Goal: Information Seeking & Learning: Check status

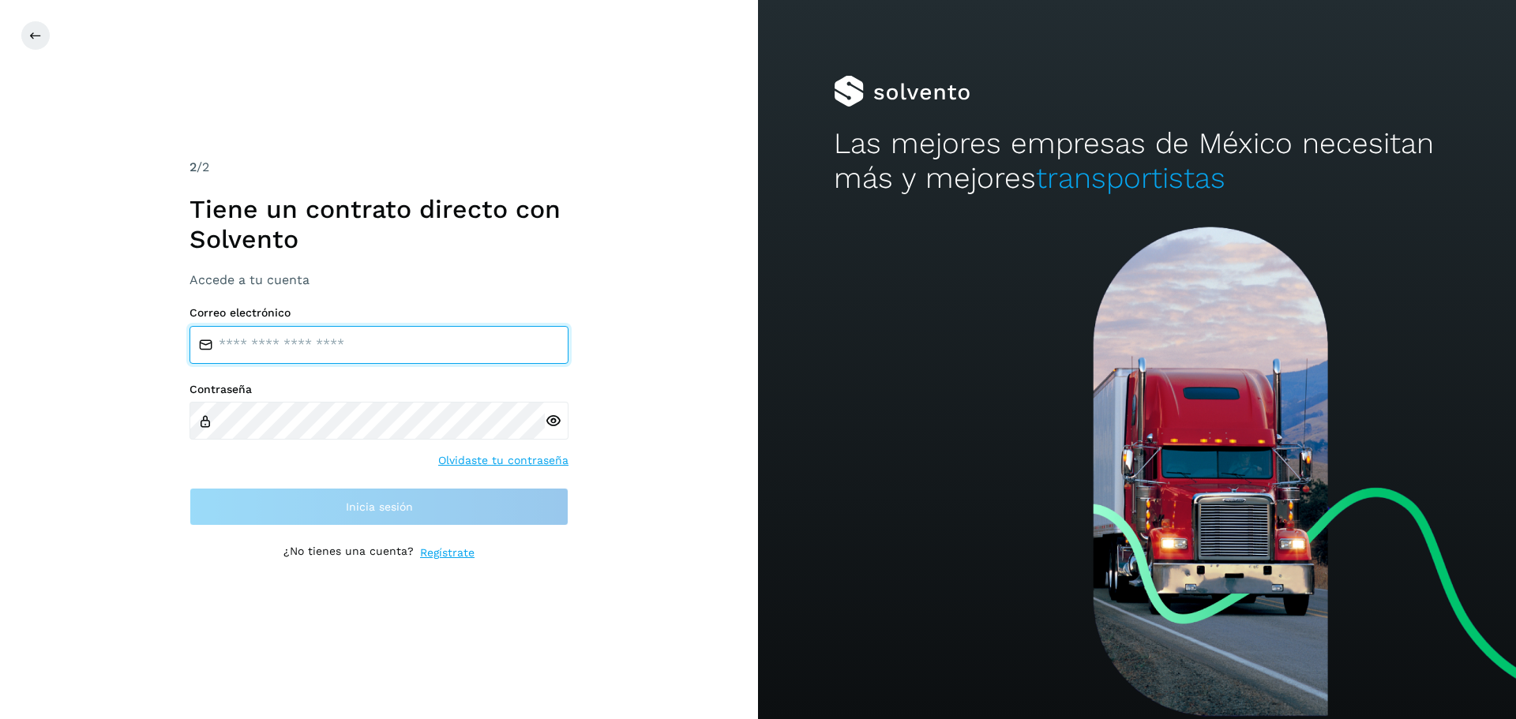
click at [313, 337] on input "email" at bounding box center [378, 345] width 379 height 38
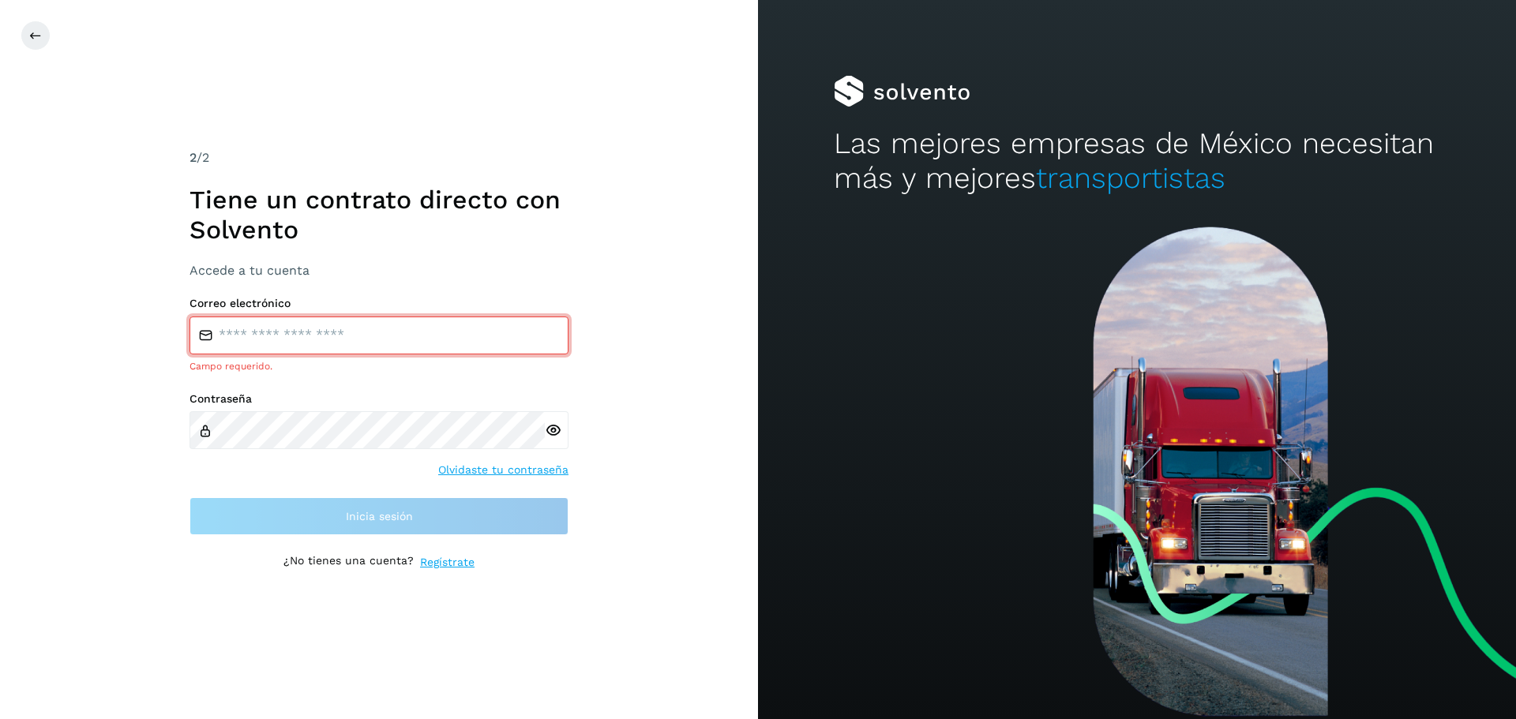
type input "**********"
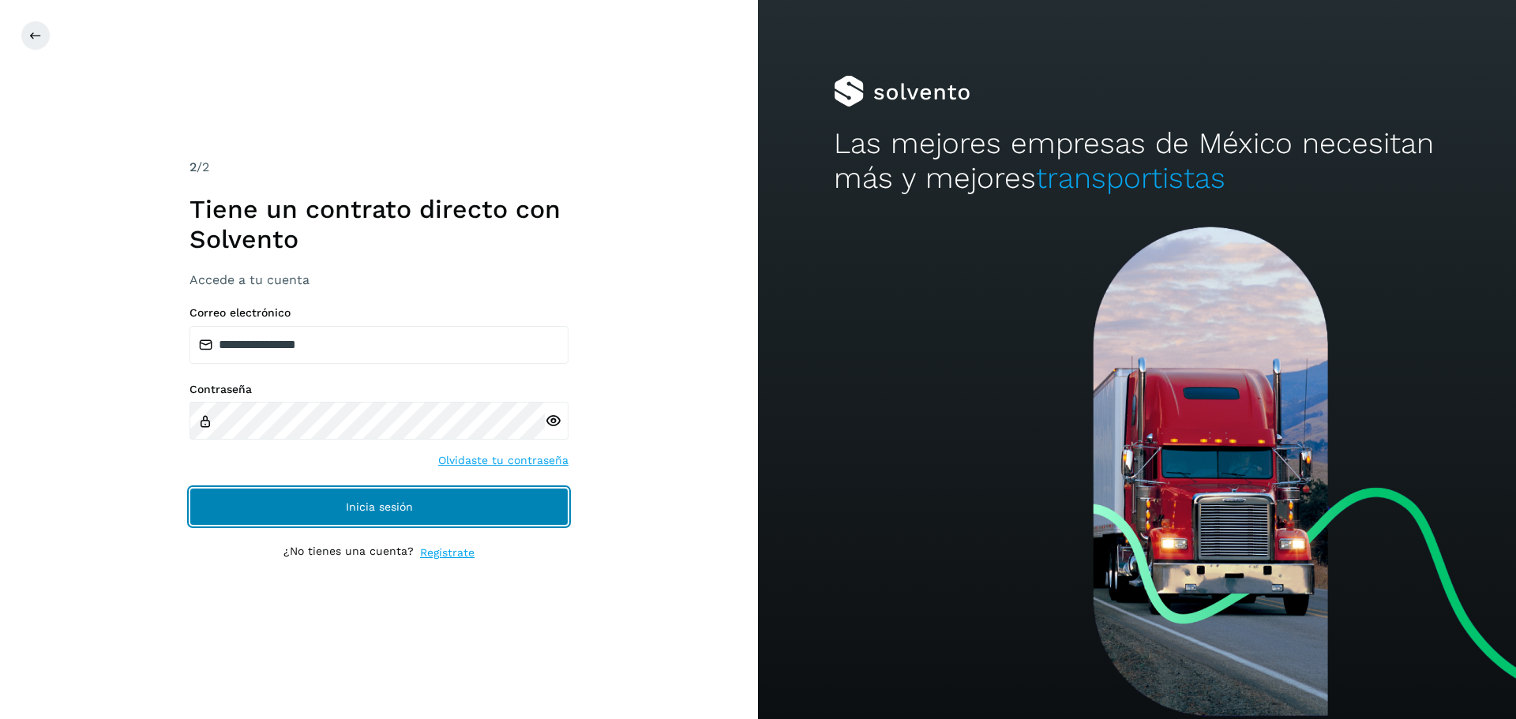
click at [437, 512] on button "Inicia sesión" at bounding box center [378, 507] width 379 height 38
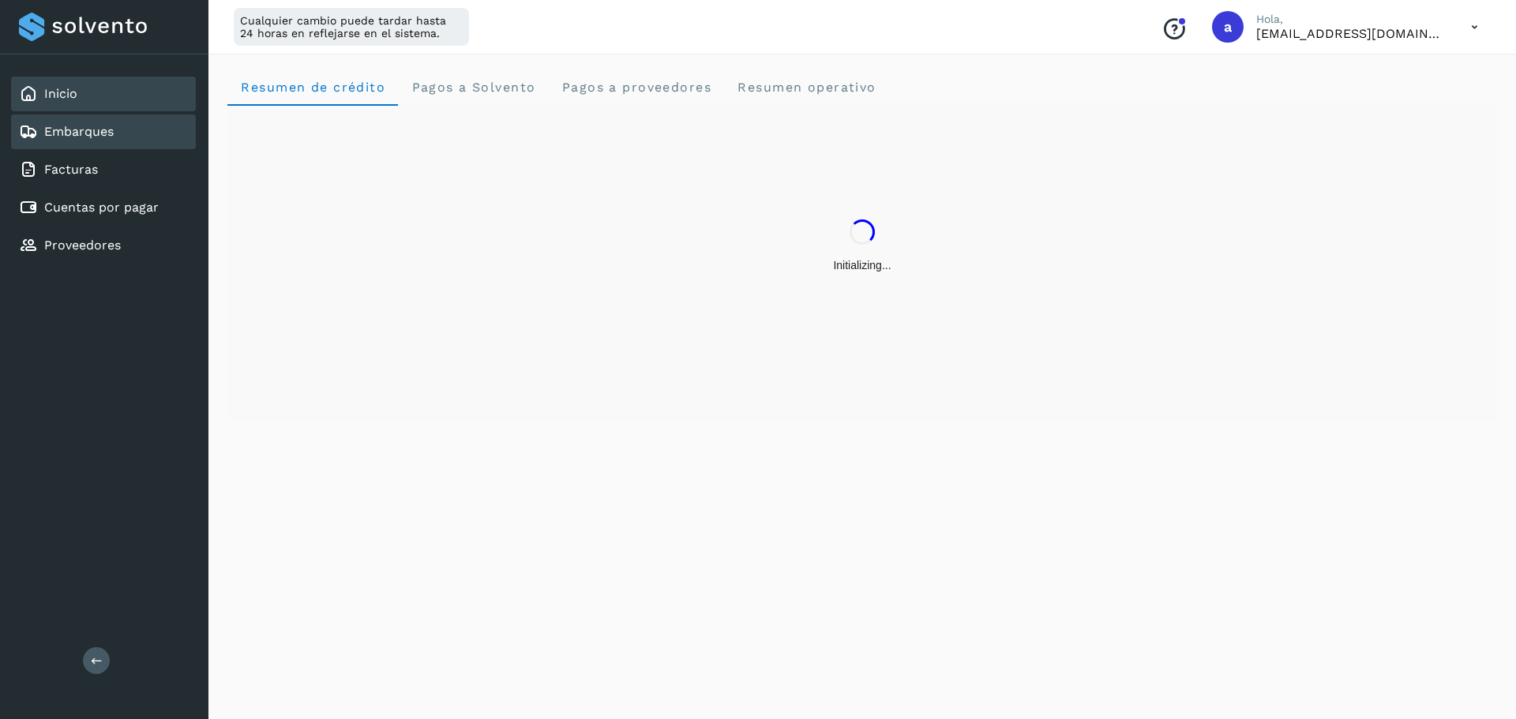
click at [104, 122] on div "Embarques" at bounding box center [66, 131] width 95 height 19
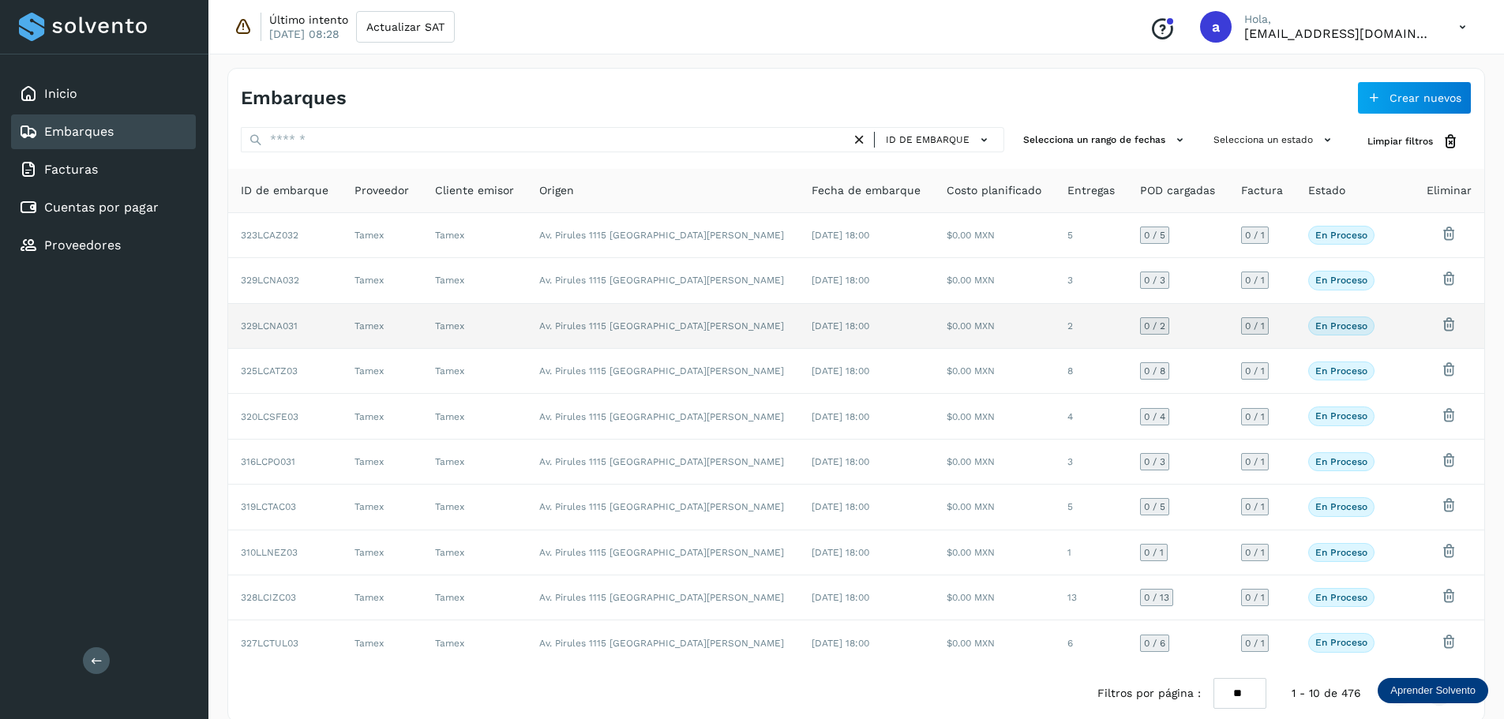
click at [869, 332] on td "[DATE] 18:00" at bounding box center [866, 326] width 135 height 45
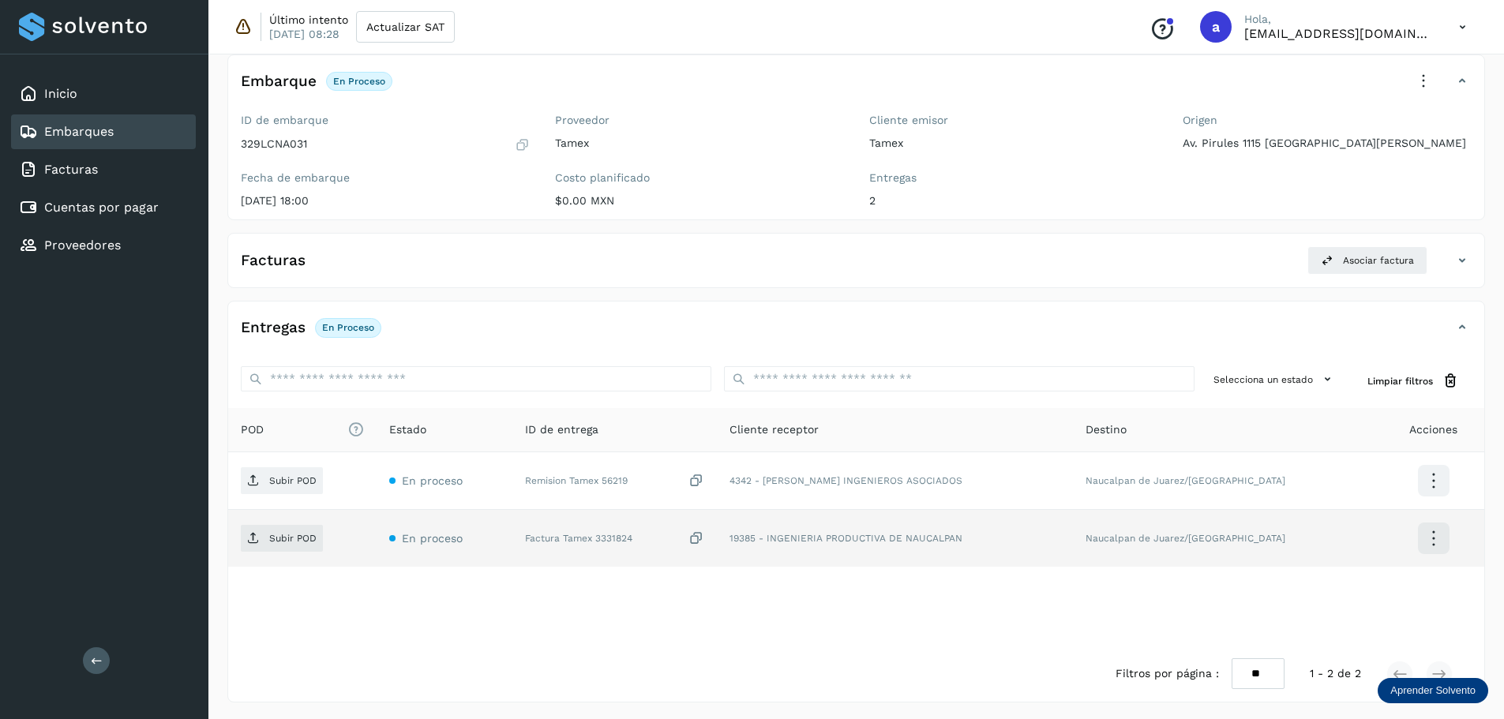
scroll to position [92, 0]
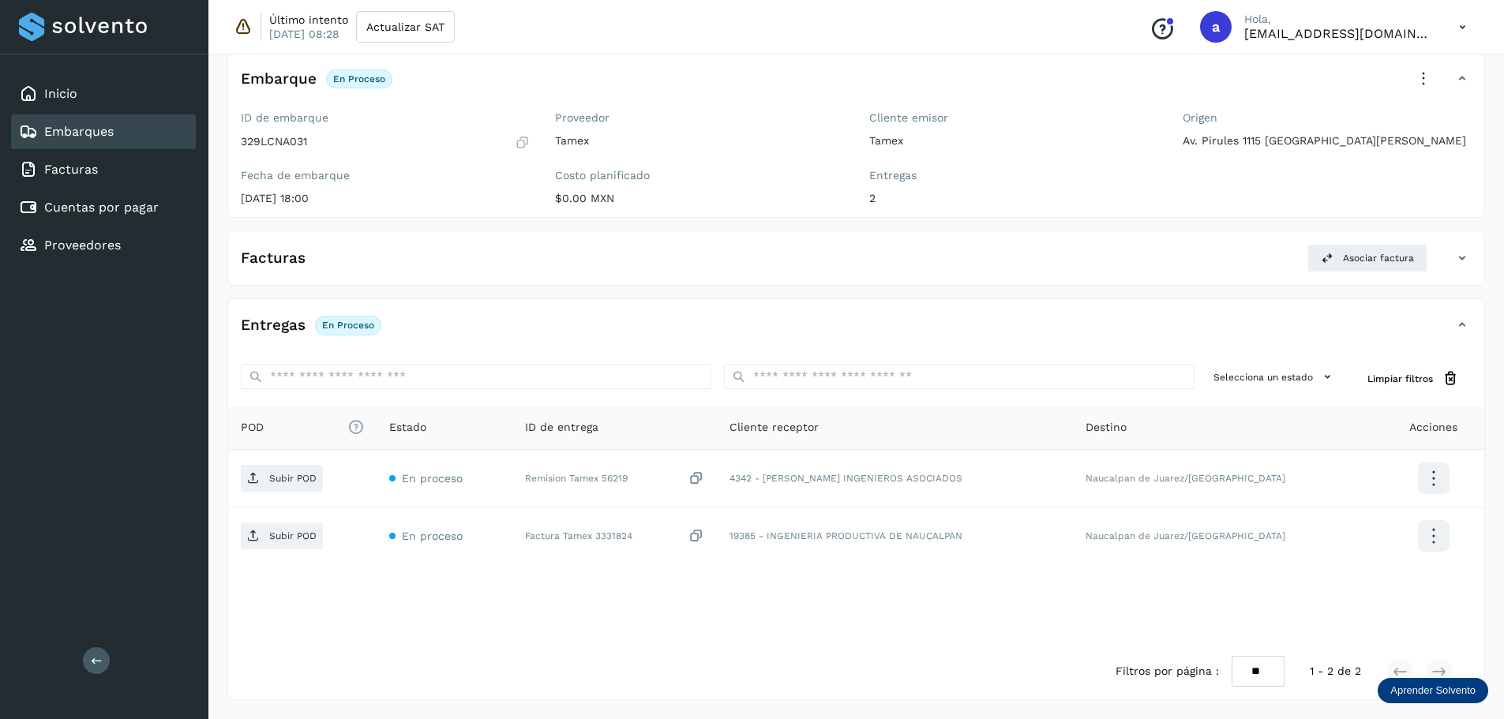
click at [104, 128] on link "Embarques" at bounding box center [78, 131] width 69 height 15
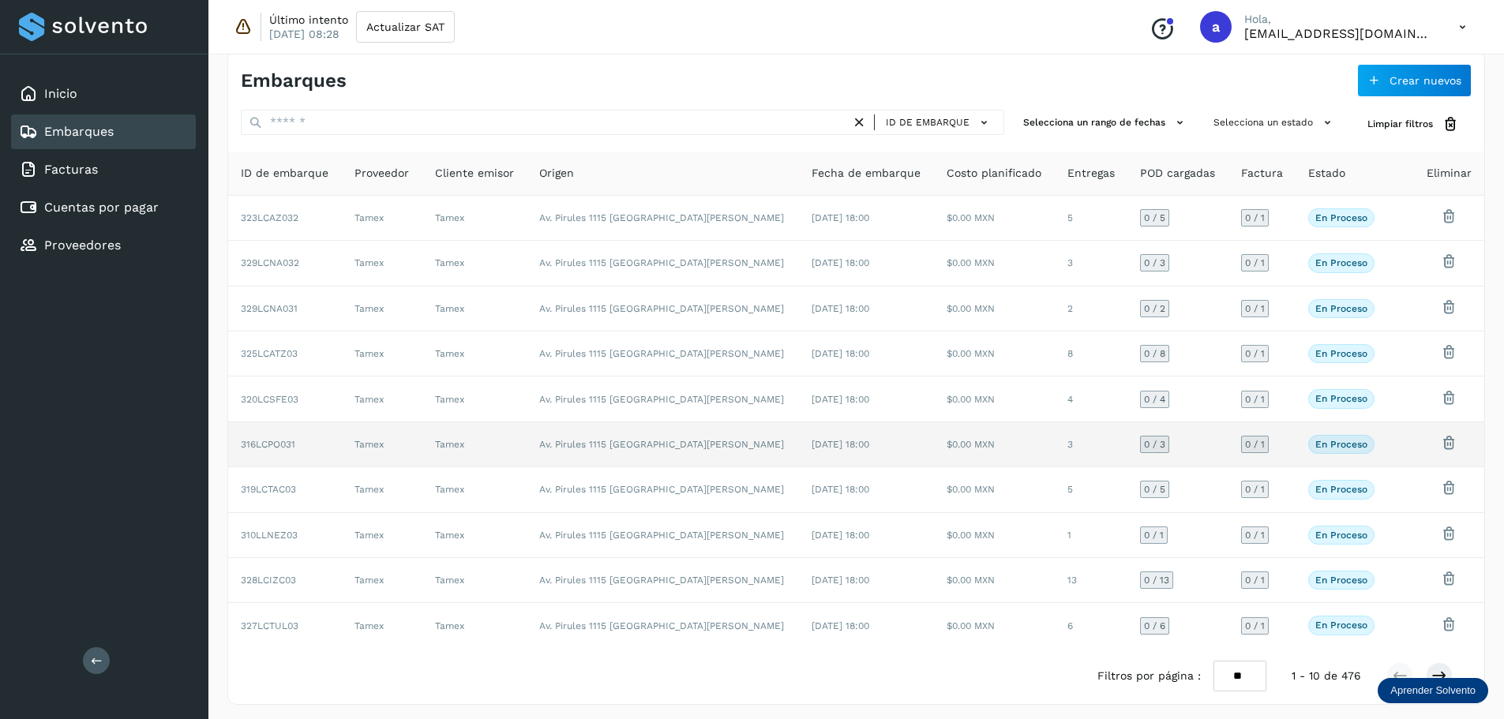
scroll to position [22, 0]
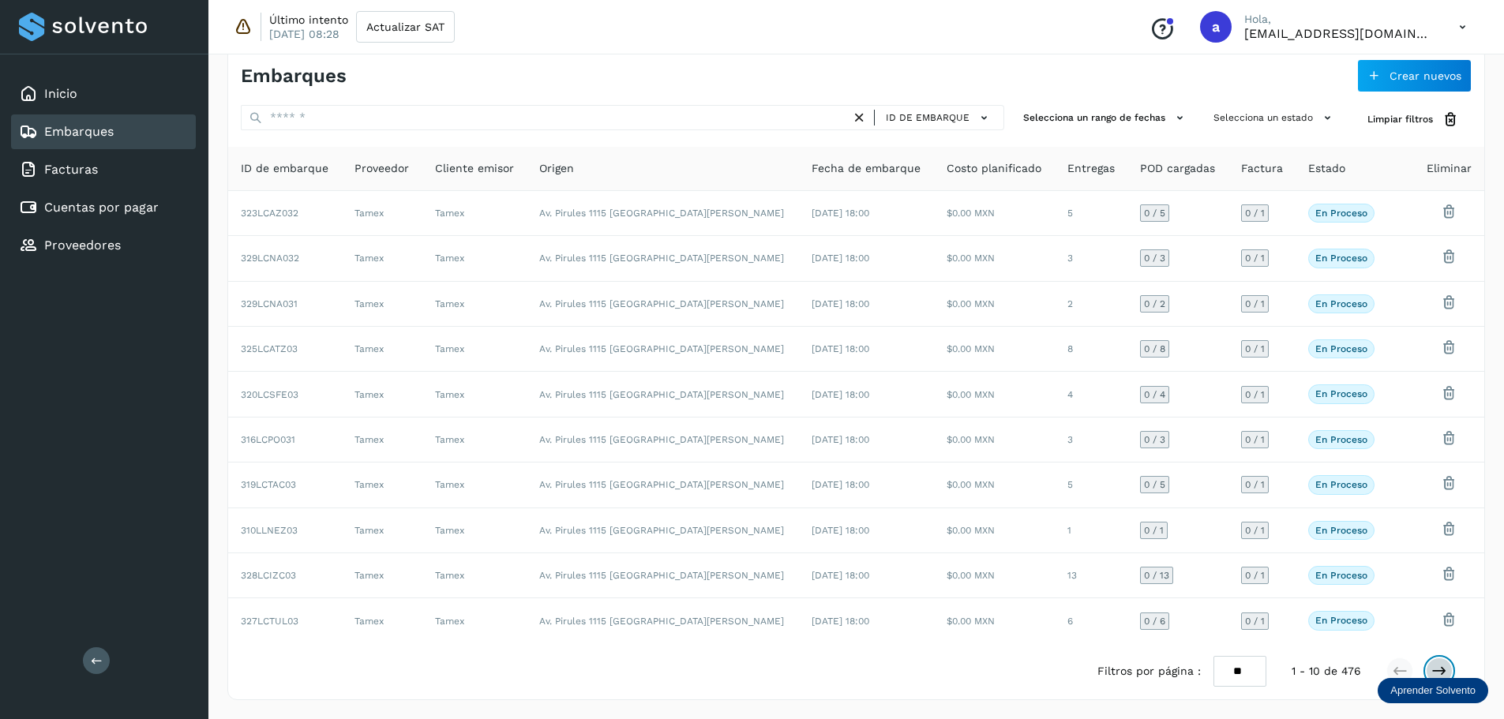
click at [1437, 665] on icon at bounding box center [1439, 671] width 16 height 16
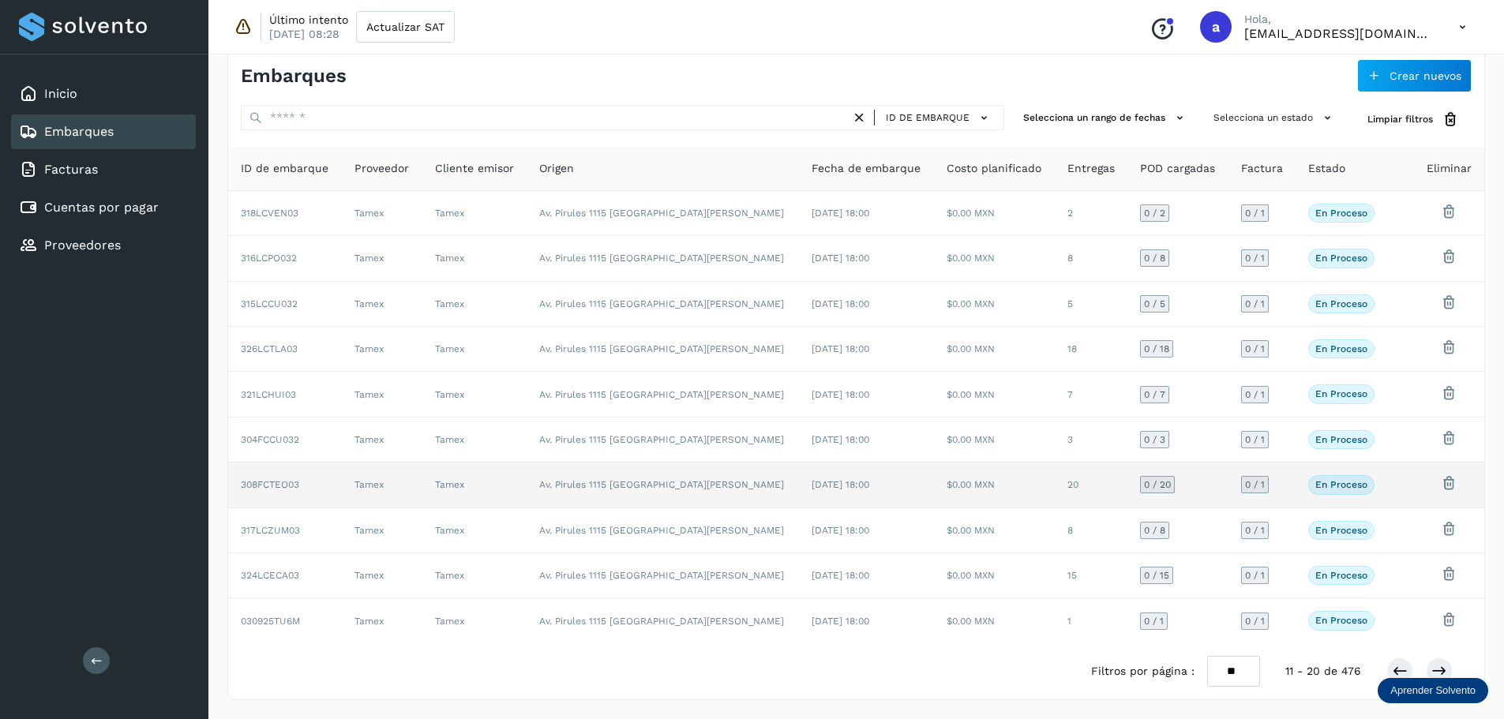
click at [934, 487] on td "$0.00 MXN" at bounding box center [994, 485] width 121 height 45
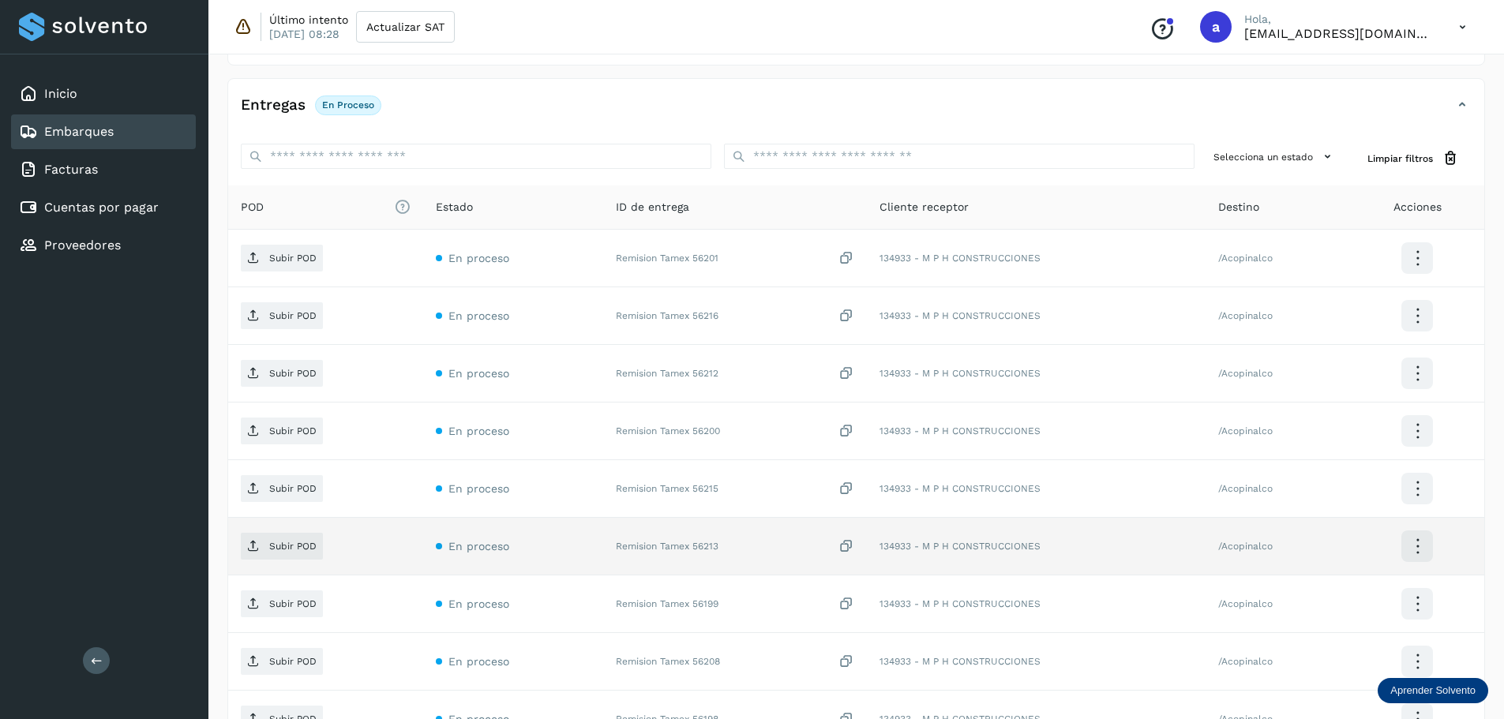
scroll to position [396, 0]
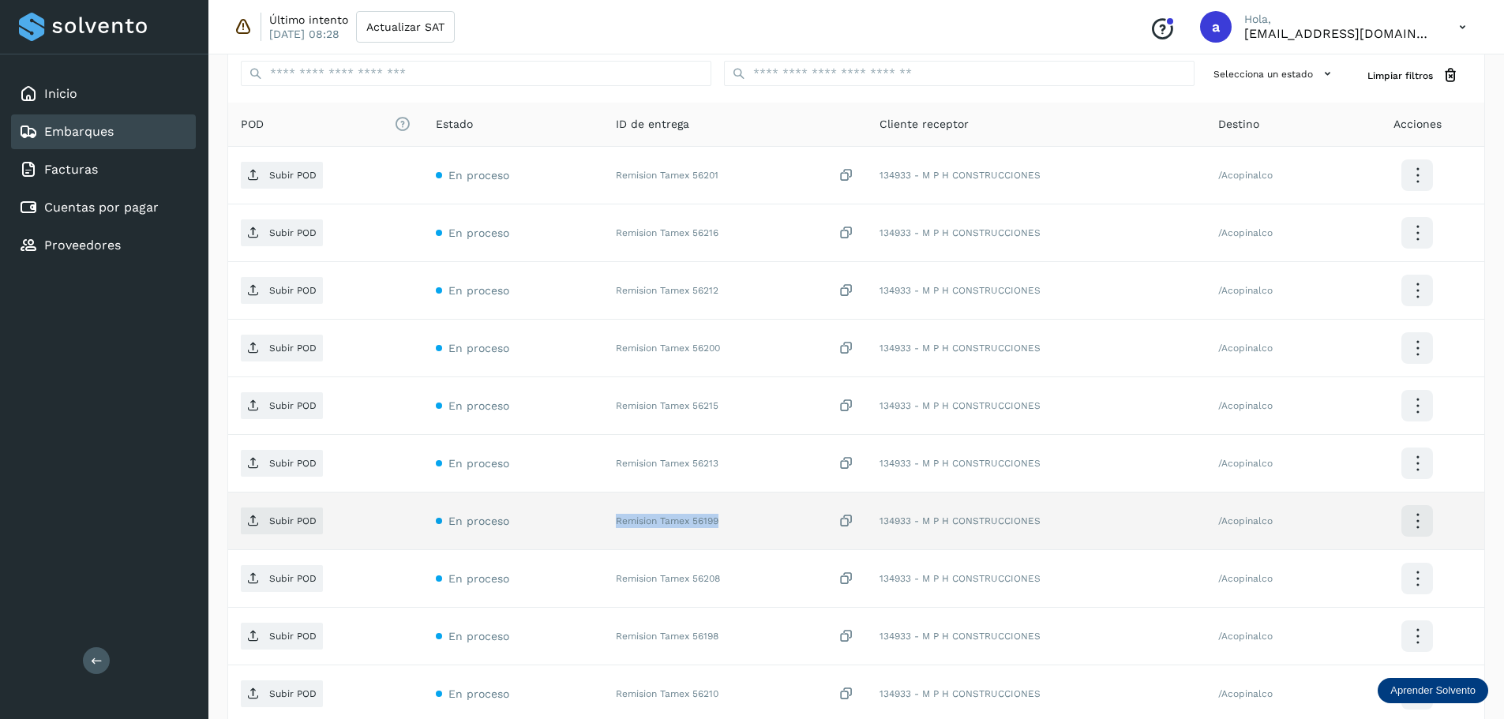
drag, startPoint x: 722, startPoint y: 522, endPoint x: 613, endPoint y: 525, distance: 108.2
click at [616, 525] on div "Remision Tamex 56199" at bounding box center [735, 521] width 239 height 17
copy div "Remision Tamex 56199"
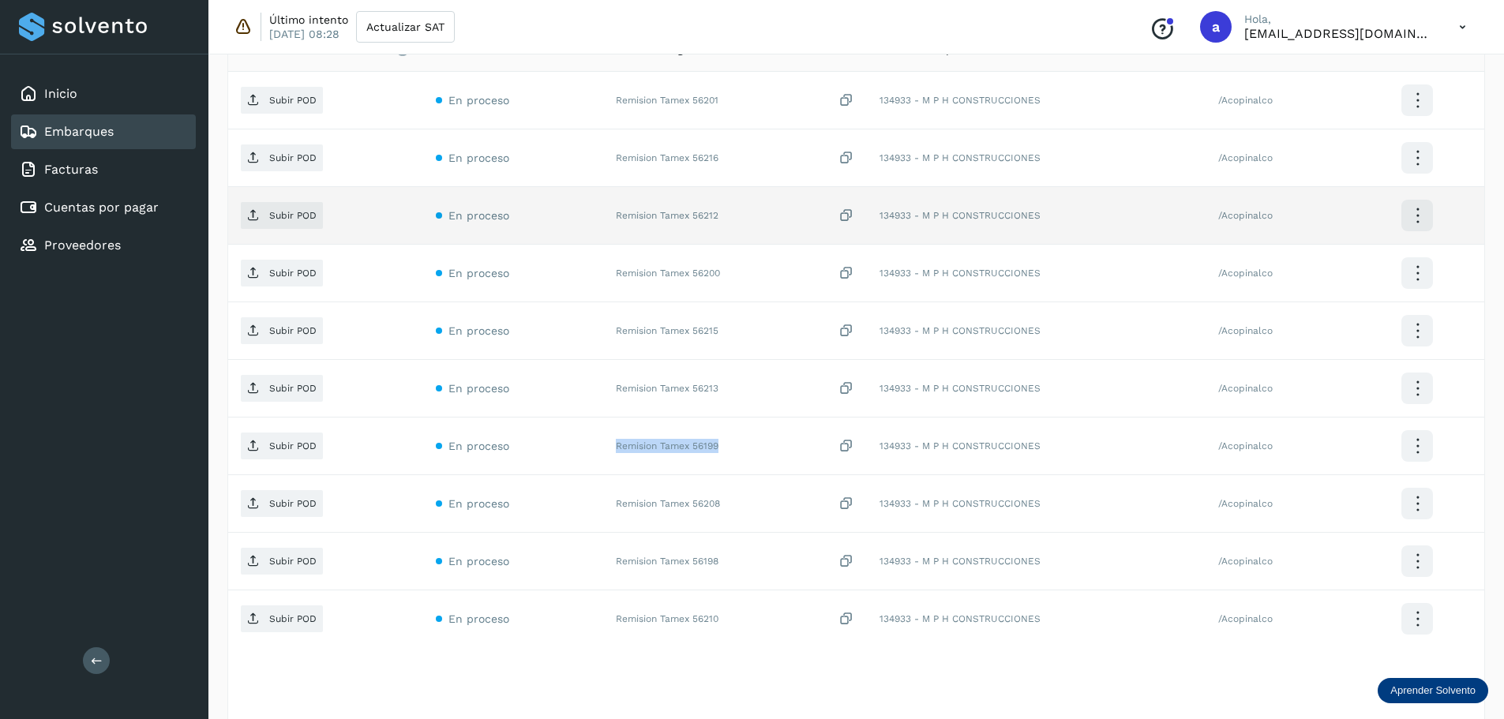
scroll to position [474, 0]
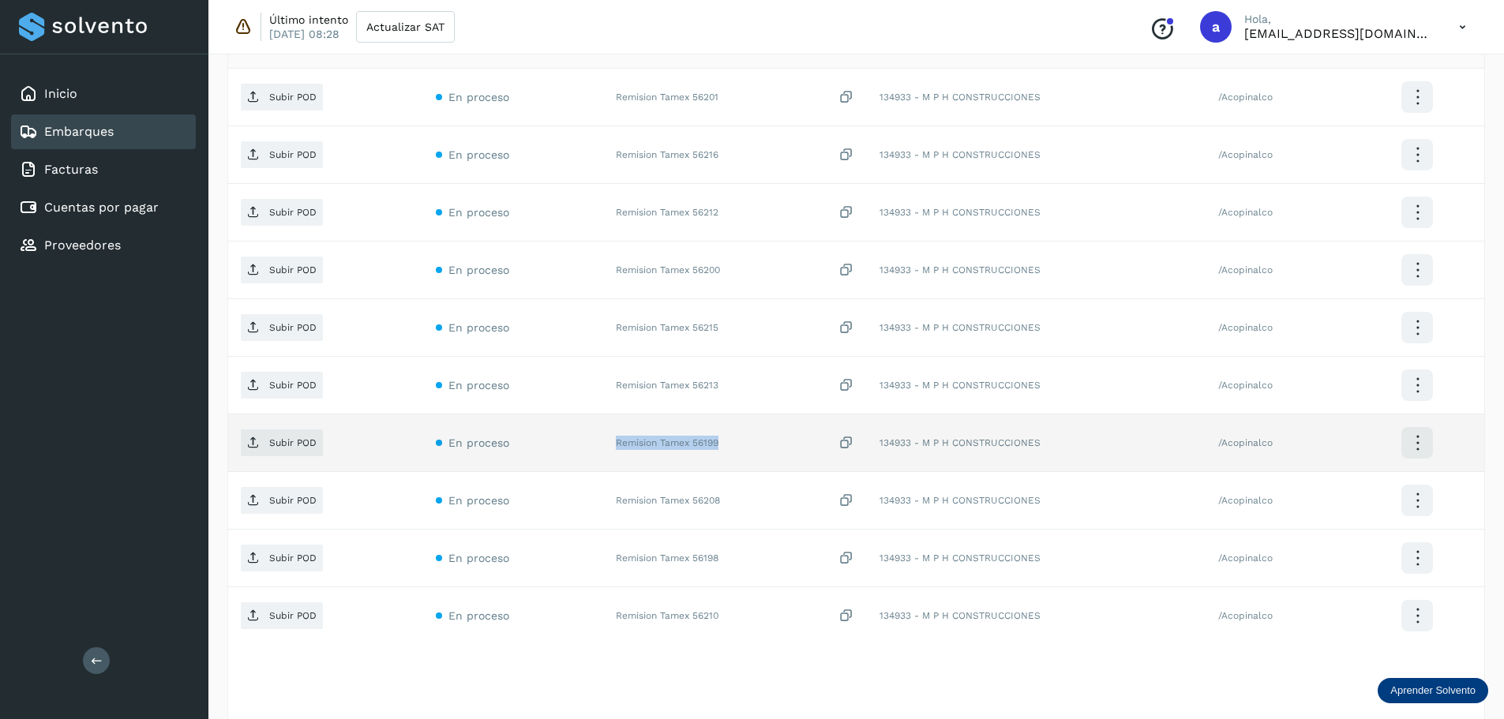
copy div "Remision Tamex 56199"
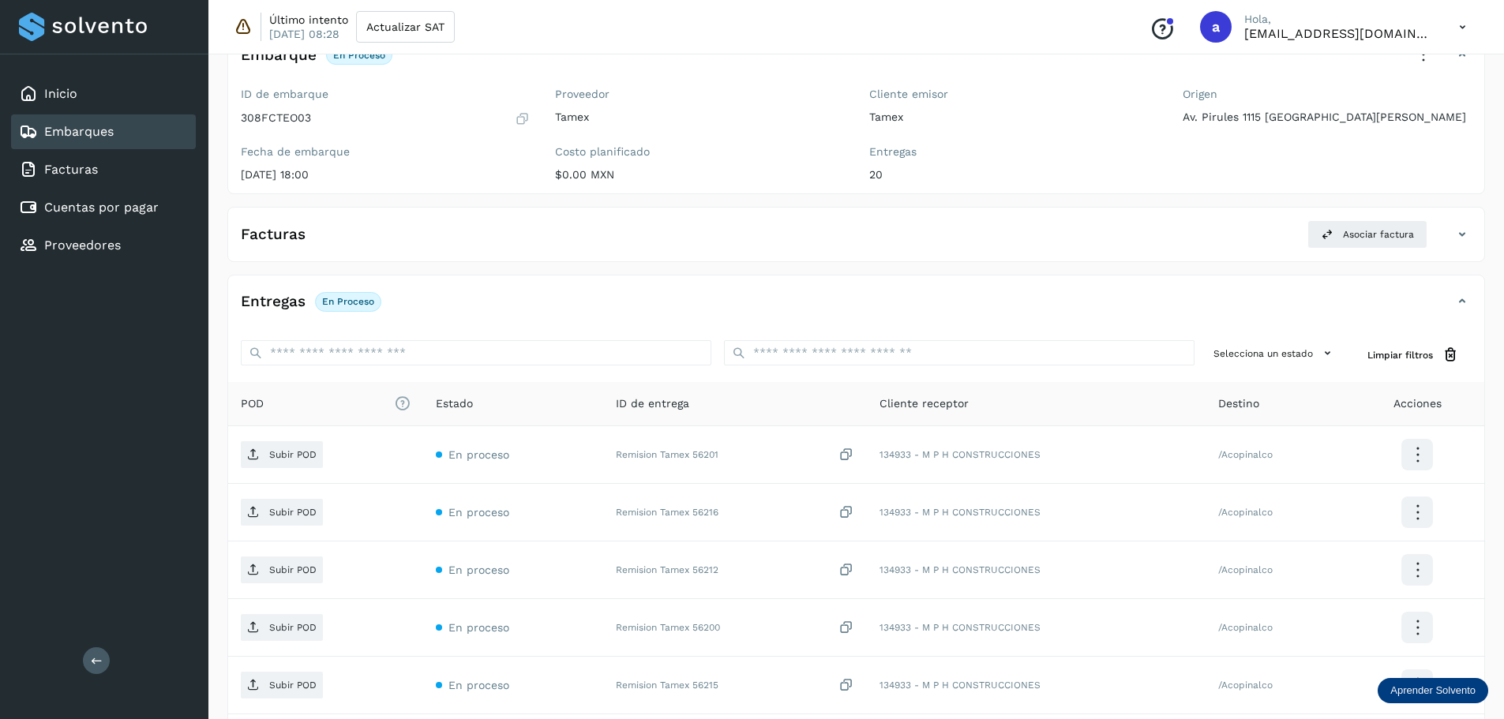
scroll to position [0, 0]
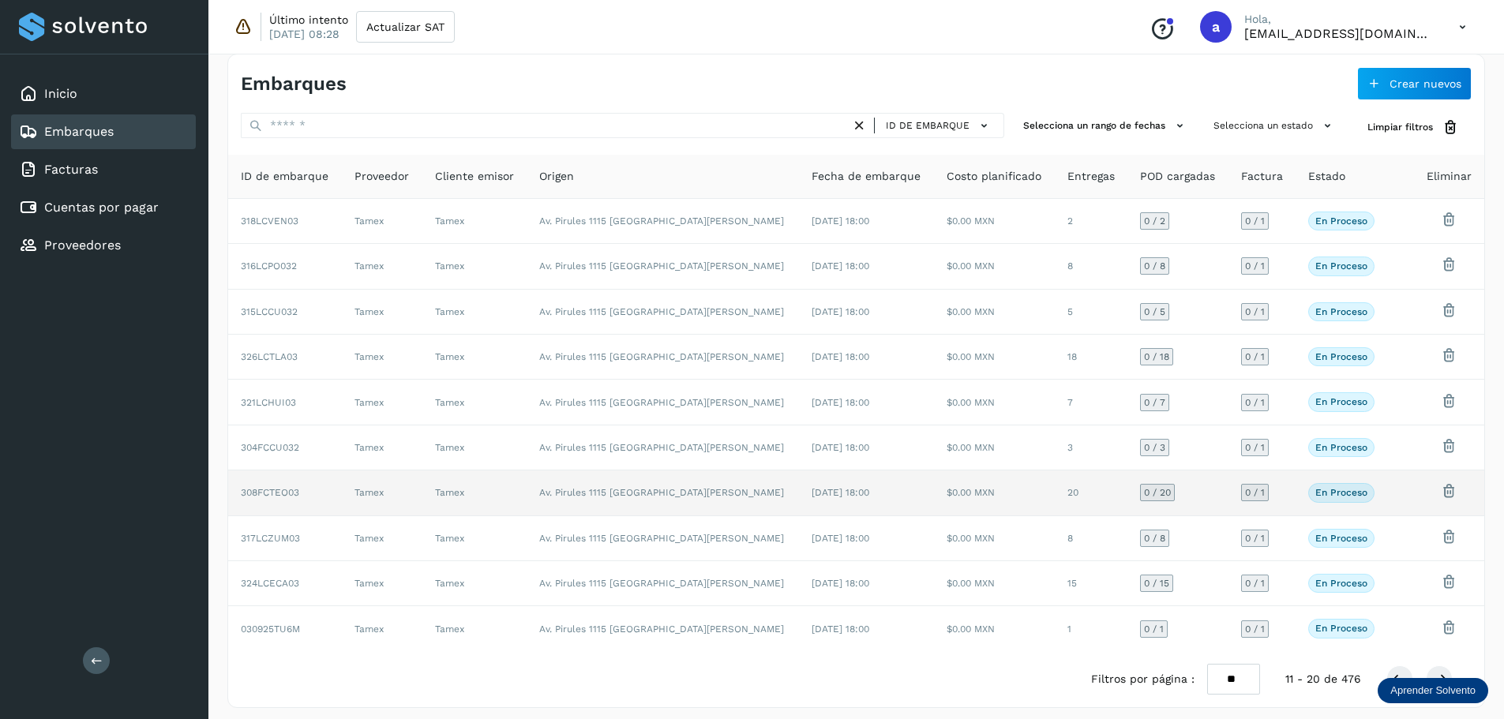
scroll to position [22, 0]
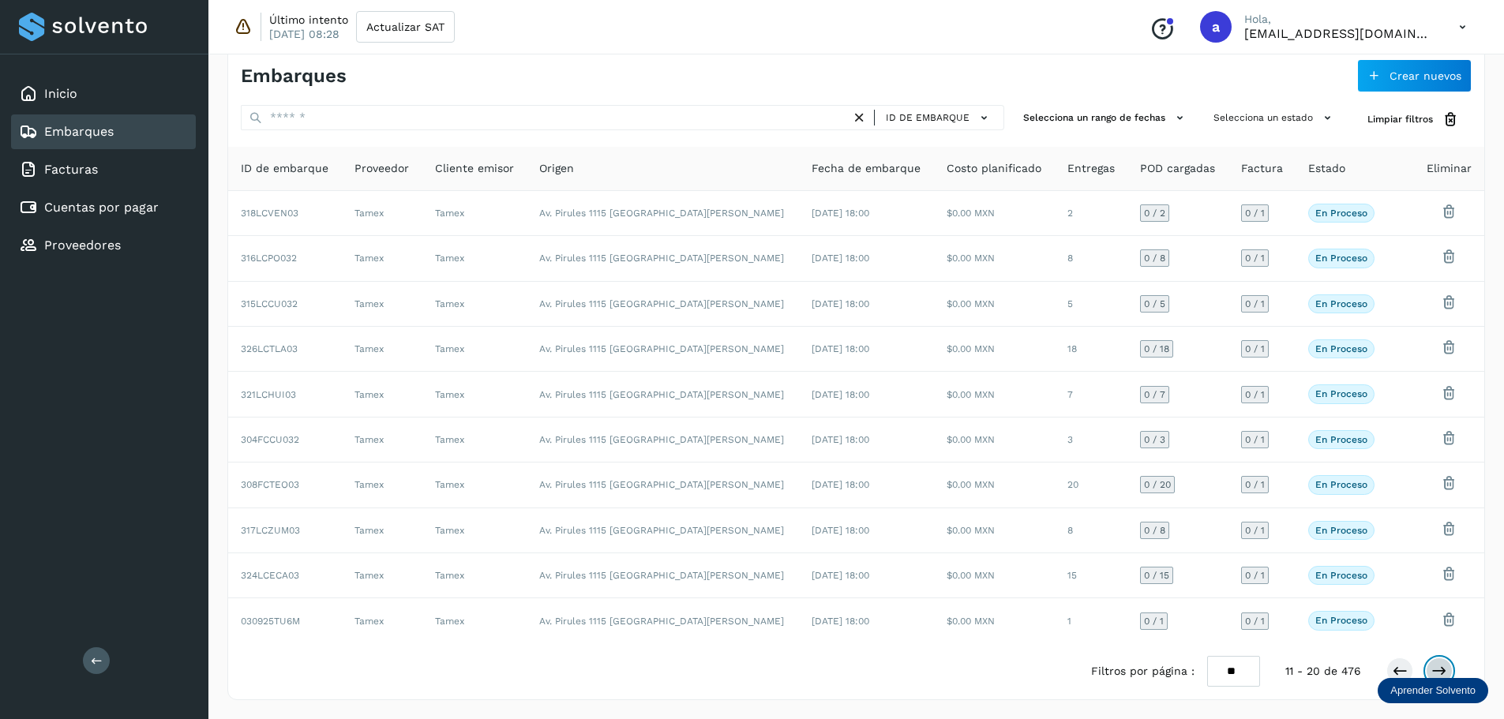
click at [1437, 667] on icon at bounding box center [1439, 671] width 16 height 16
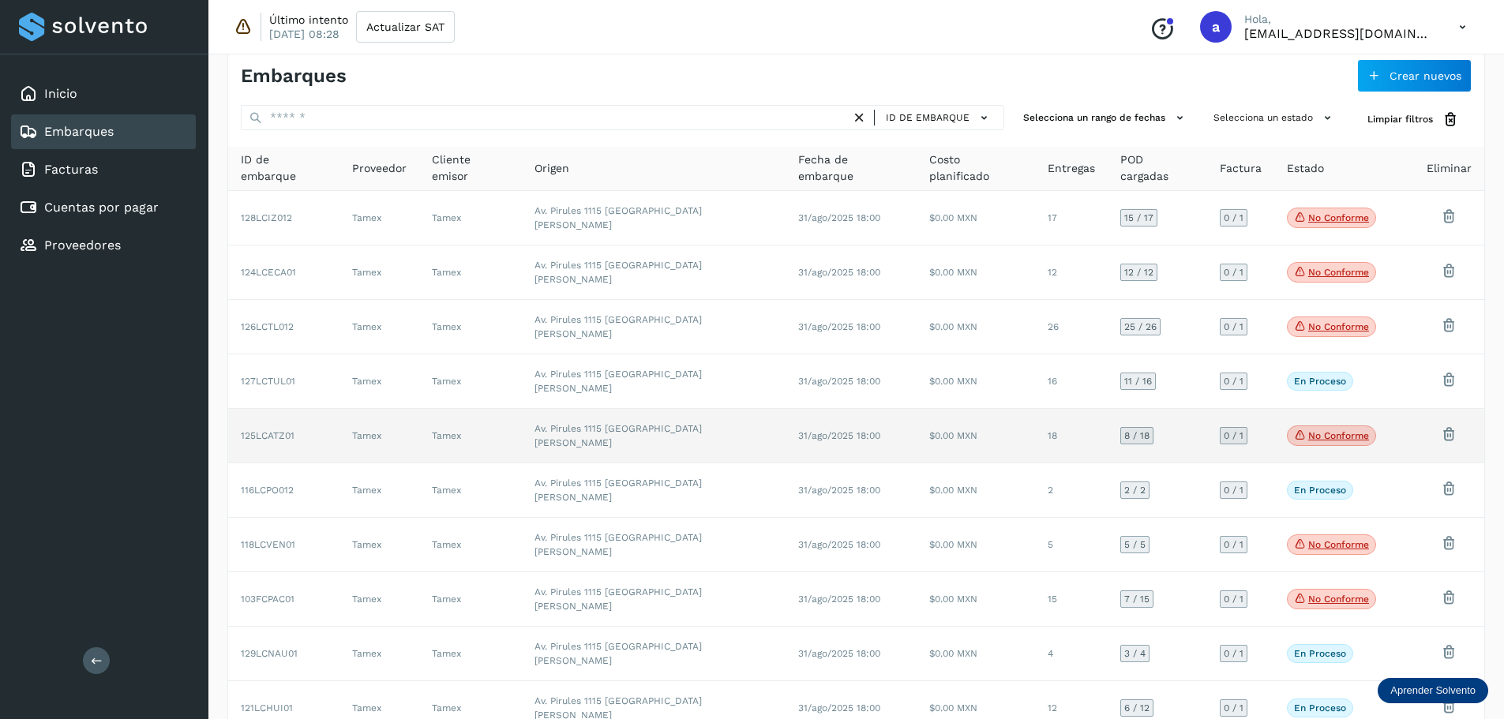
click at [798, 430] on span "31/ago/2025 18:00" at bounding box center [839, 435] width 82 height 11
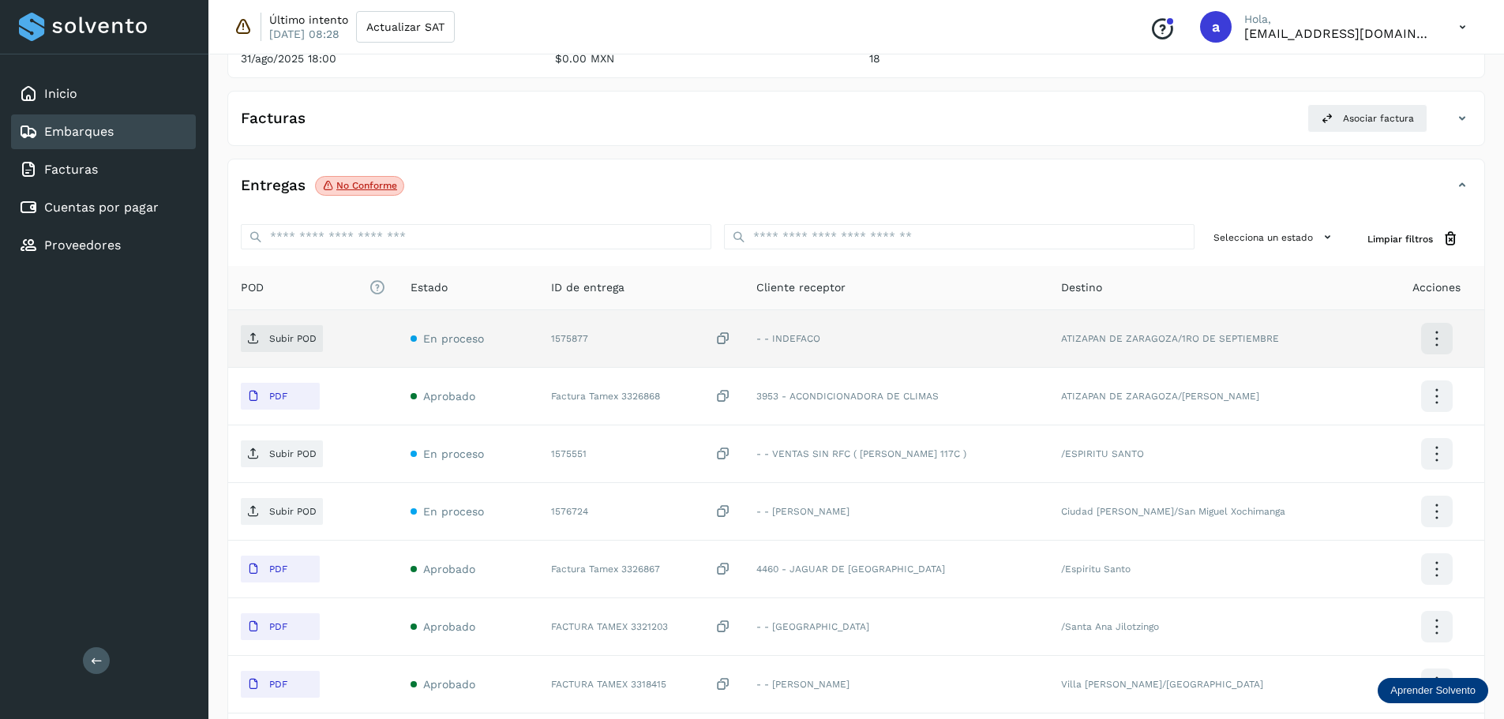
scroll to position [259, 0]
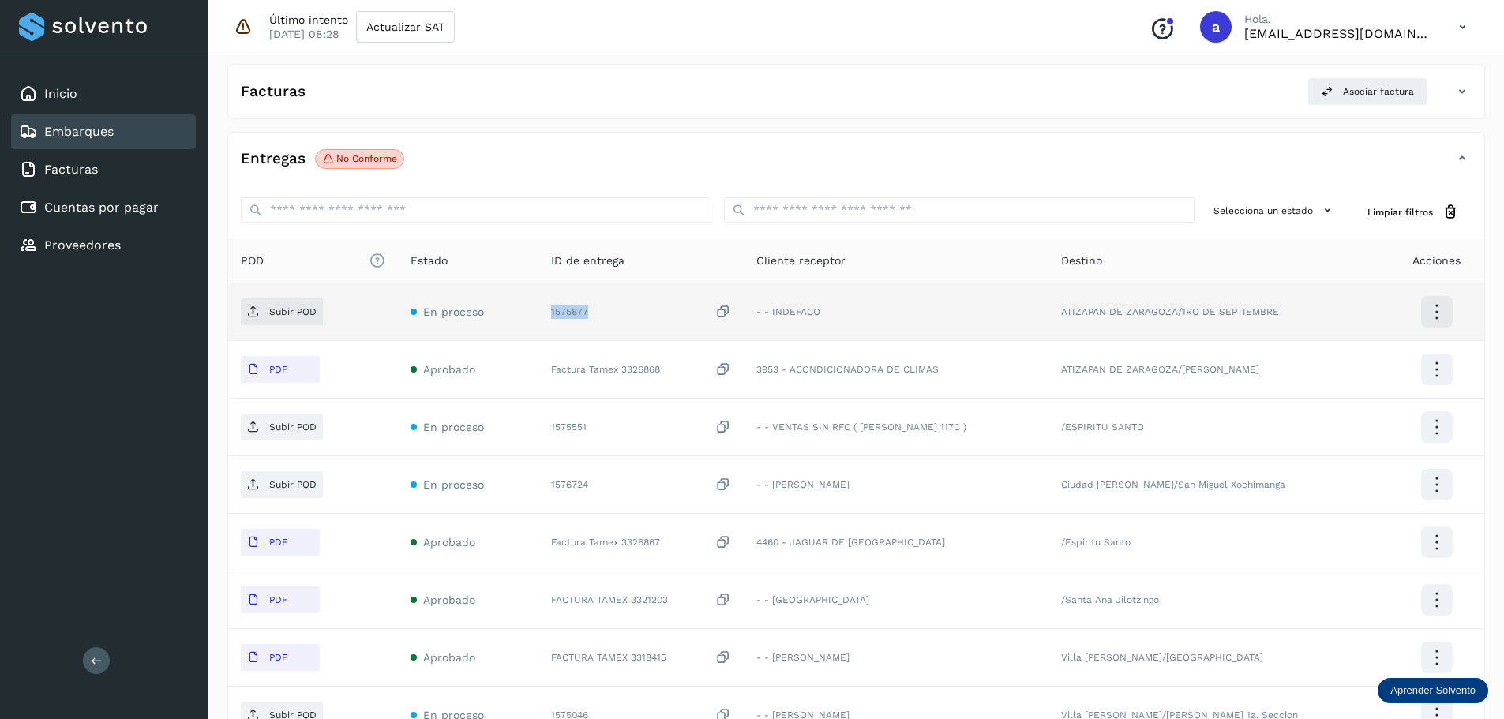
drag, startPoint x: 592, startPoint y: 316, endPoint x: 542, endPoint y: 316, distance: 49.7
click at [542, 316] on td "1575877" at bounding box center [640, 312] width 205 height 58
copy div "1575877"
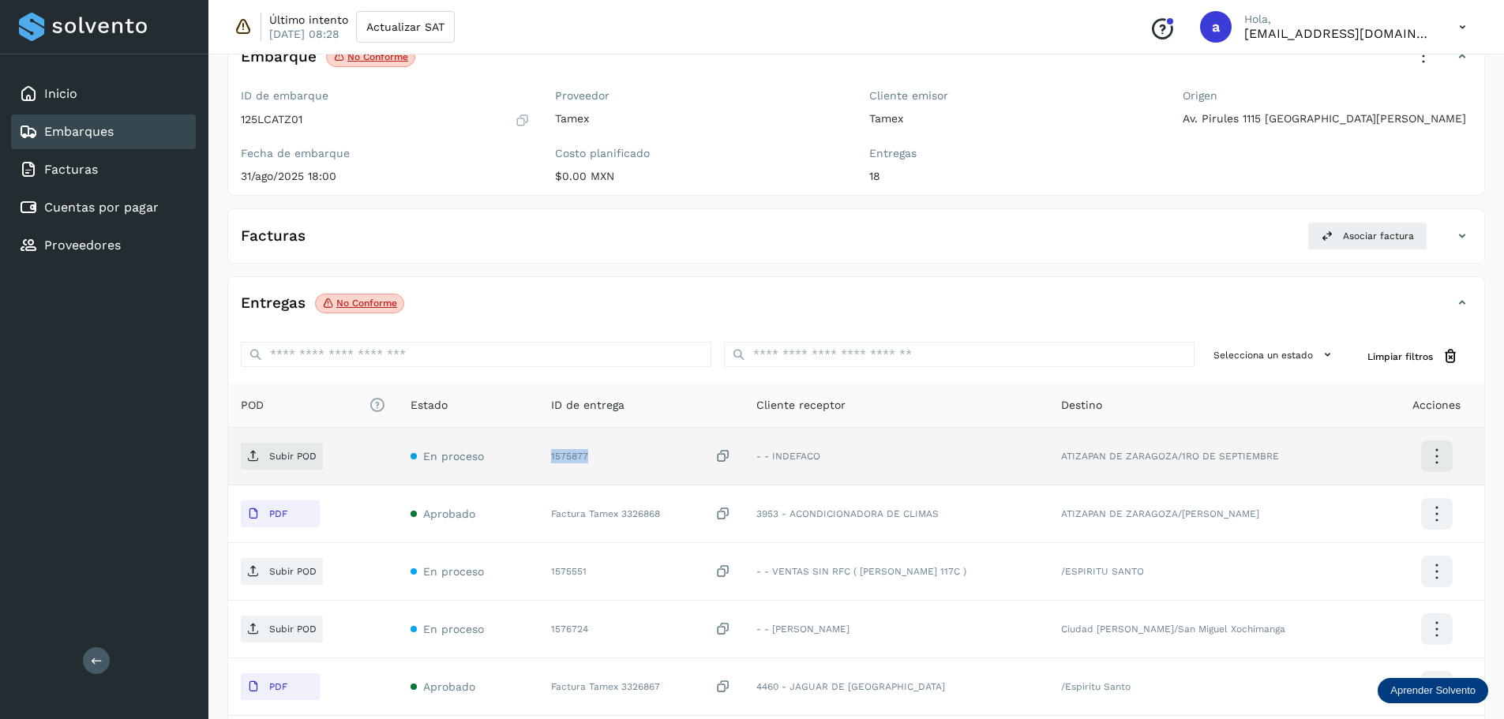
scroll to position [158, 0]
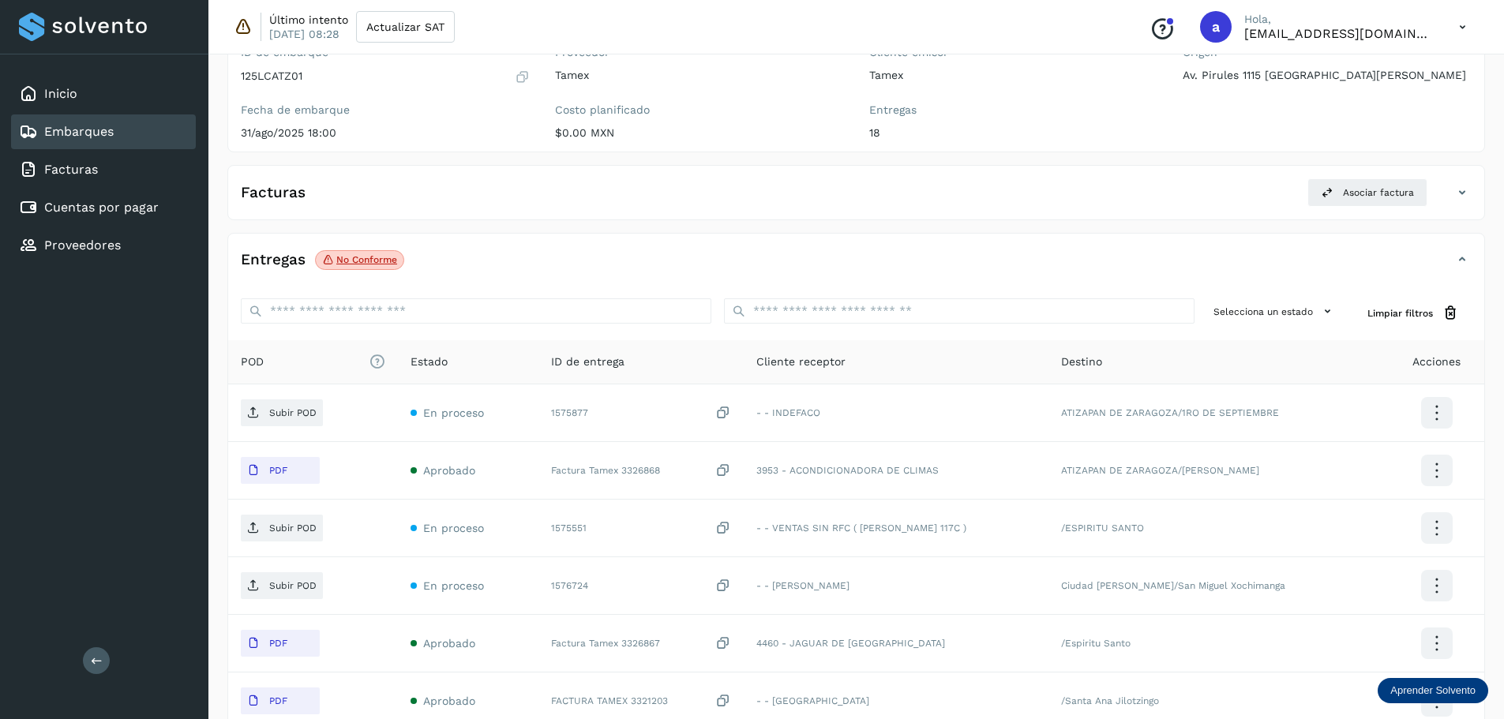
click at [160, 459] on div "Inicio Embarques Facturas Cuentas por pagar Proveedores Salir" at bounding box center [104, 359] width 208 height 719
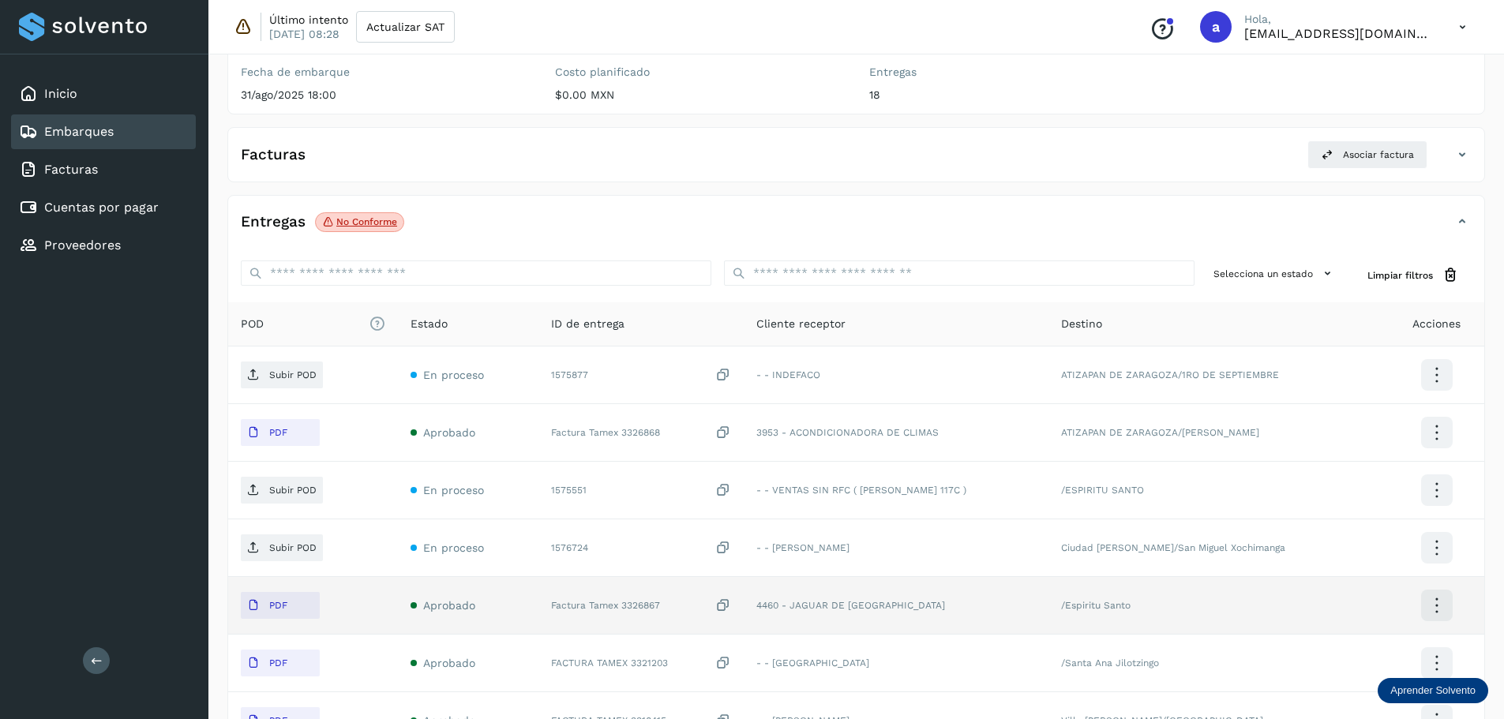
scroll to position [237, 0]
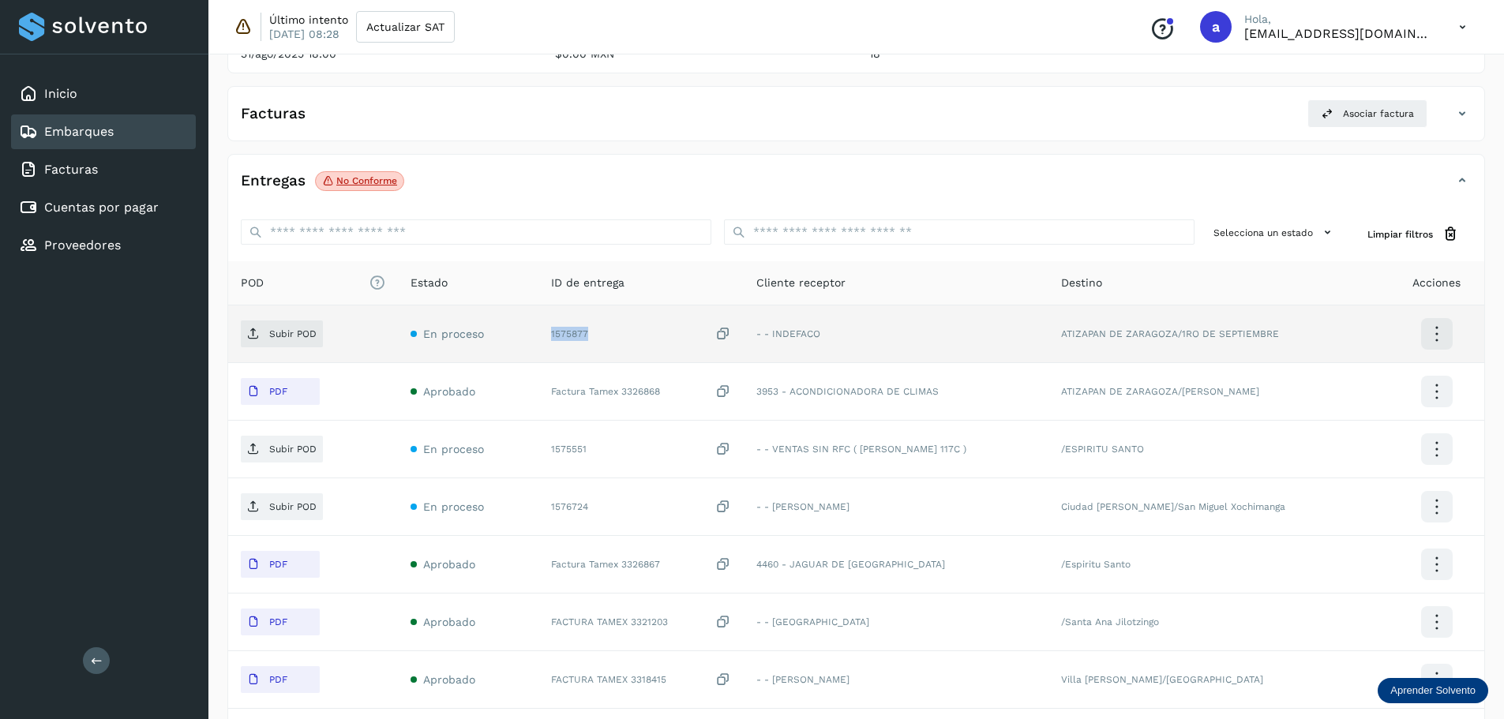
drag, startPoint x: 602, startPoint y: 336, endPoint x: 546, endPoint y: 336, distance: 56.1
click at [546, 336] on td "1575877" at bounding box center [640, 335] width 205 height 58
copy div "1575877"
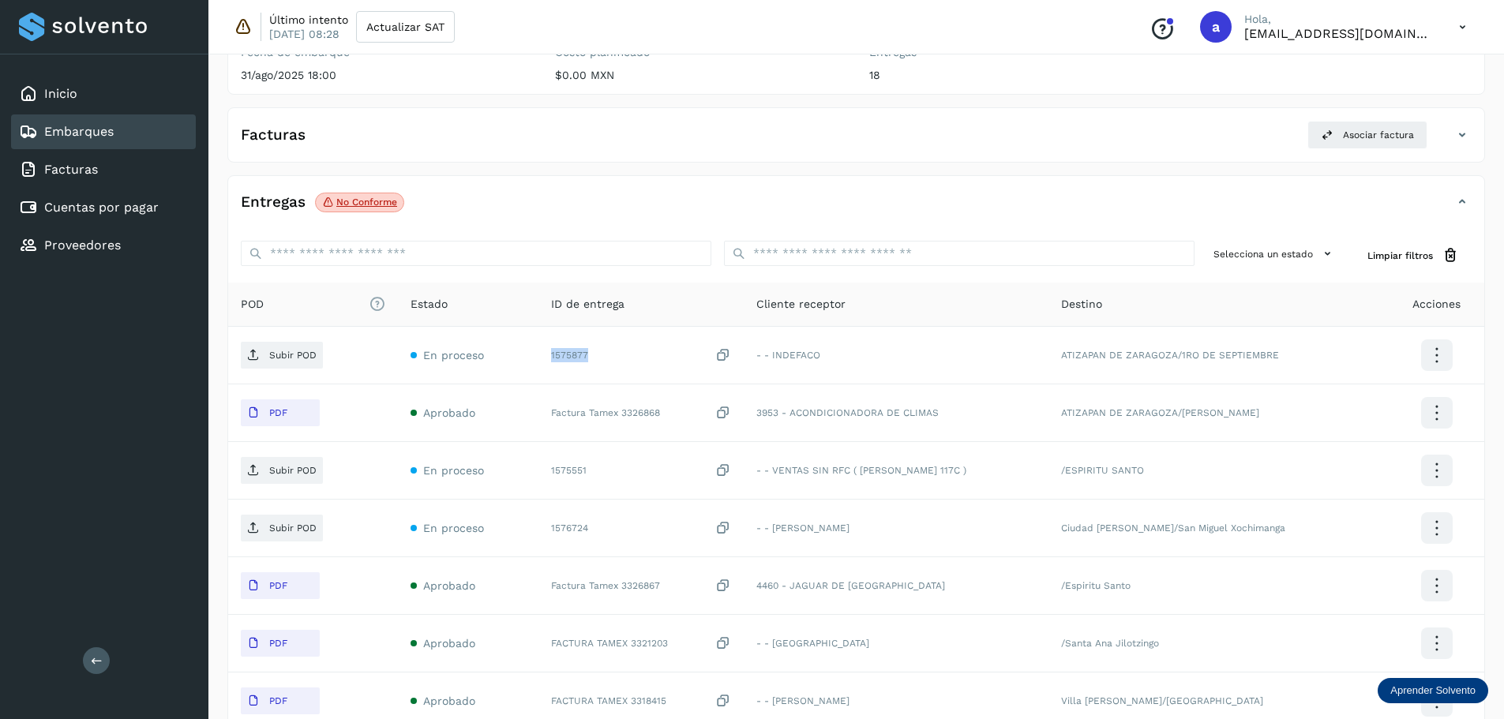
scroll to position [0, 0]
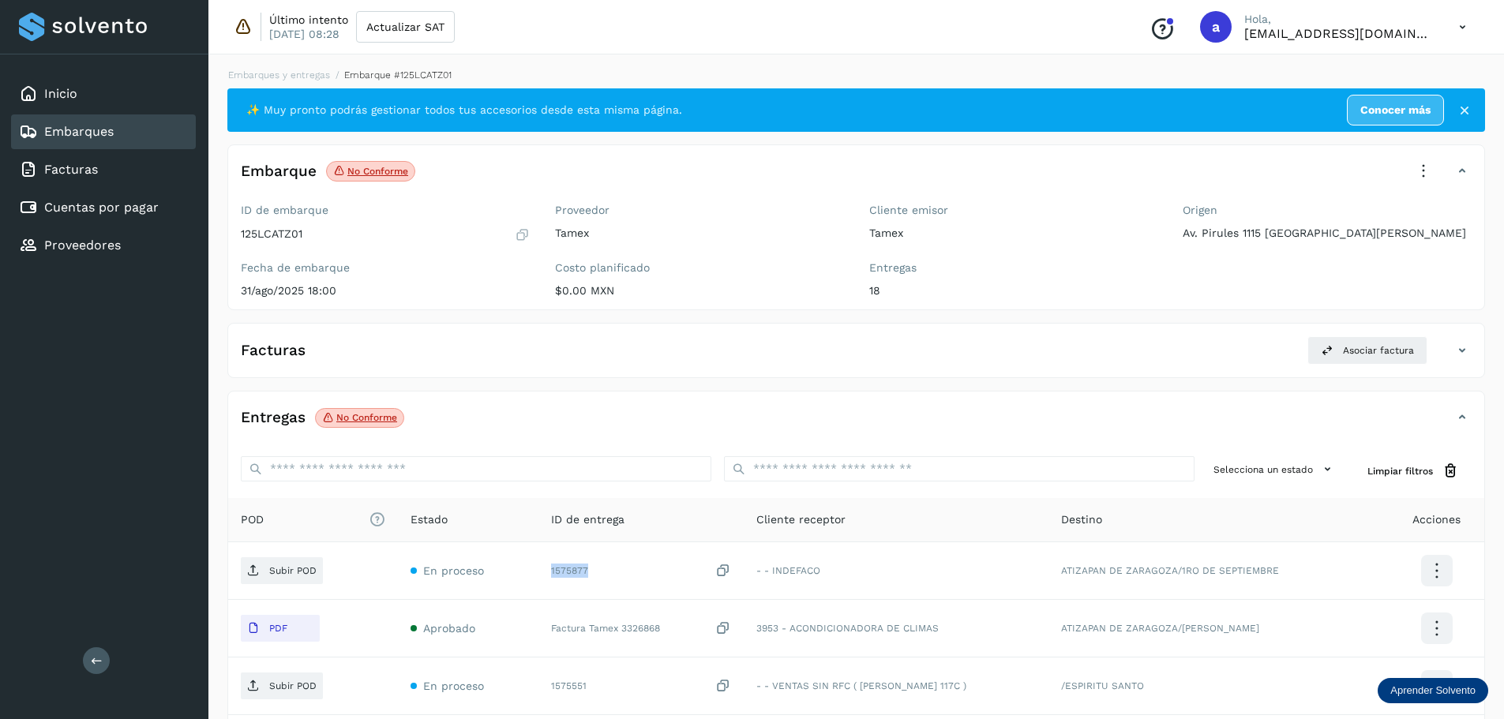
click at [96, 135] on link "Embarques" at bounding box center [78, 131] width 69 height 15
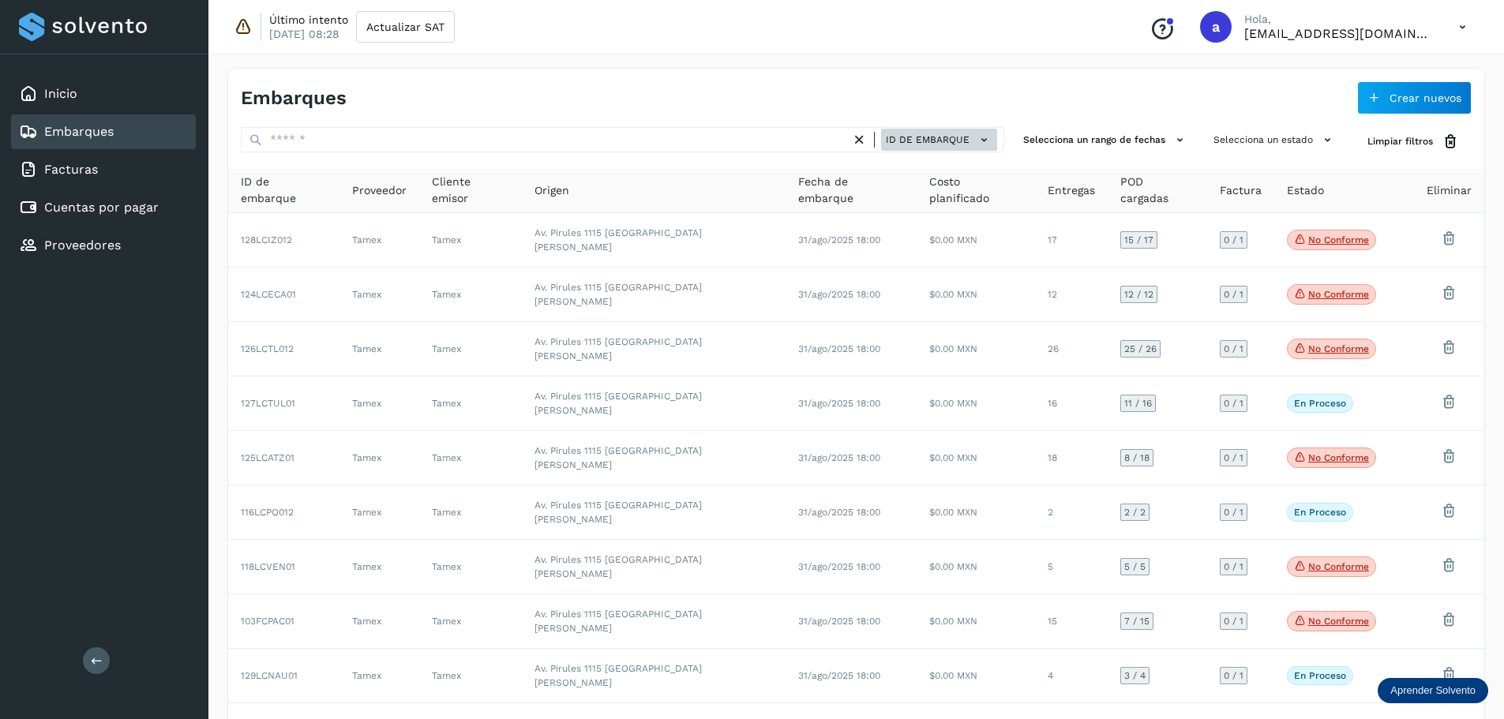
click at [984, 145] on icon at bounding box center [984, 140] width 17 height 17
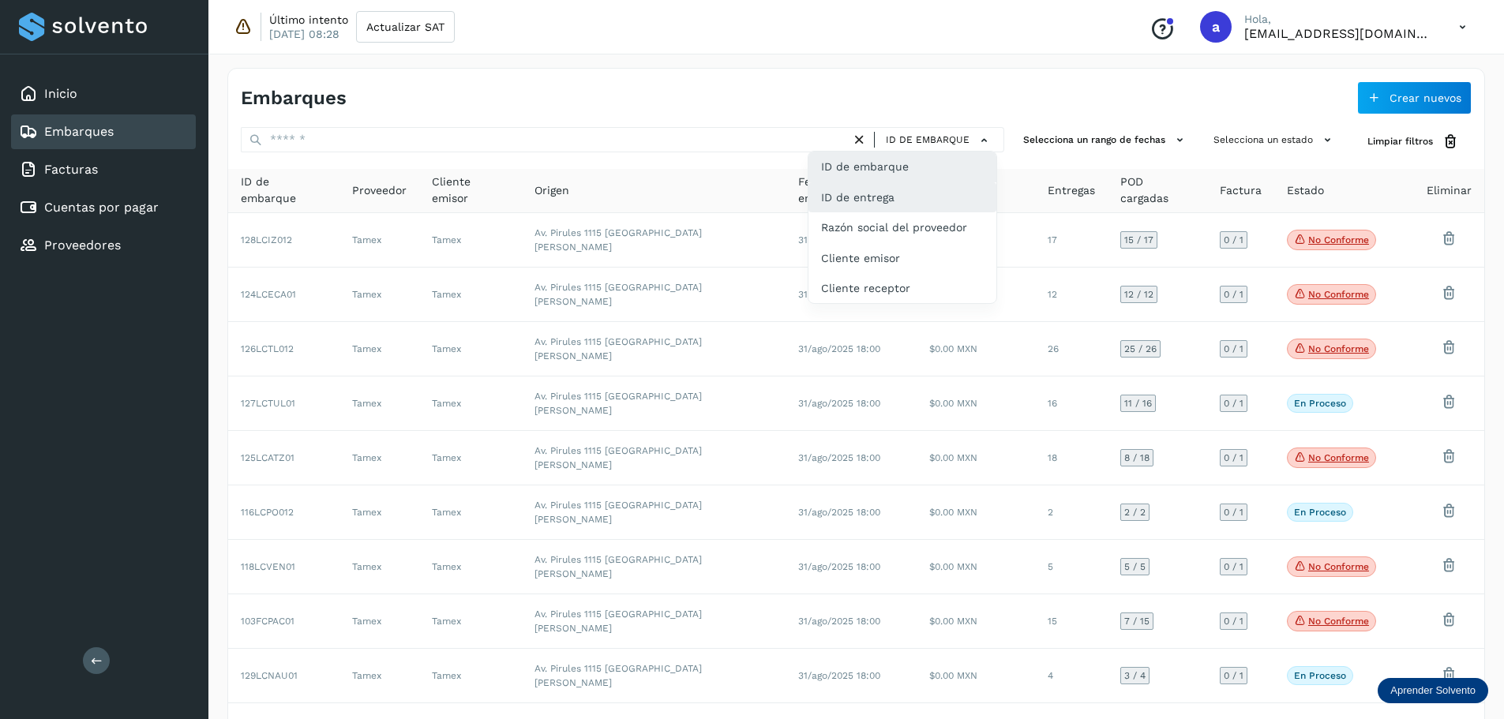
click at [850, 196] on div "ID de entrega" at bounding box center [902, 197] width 188 height 30
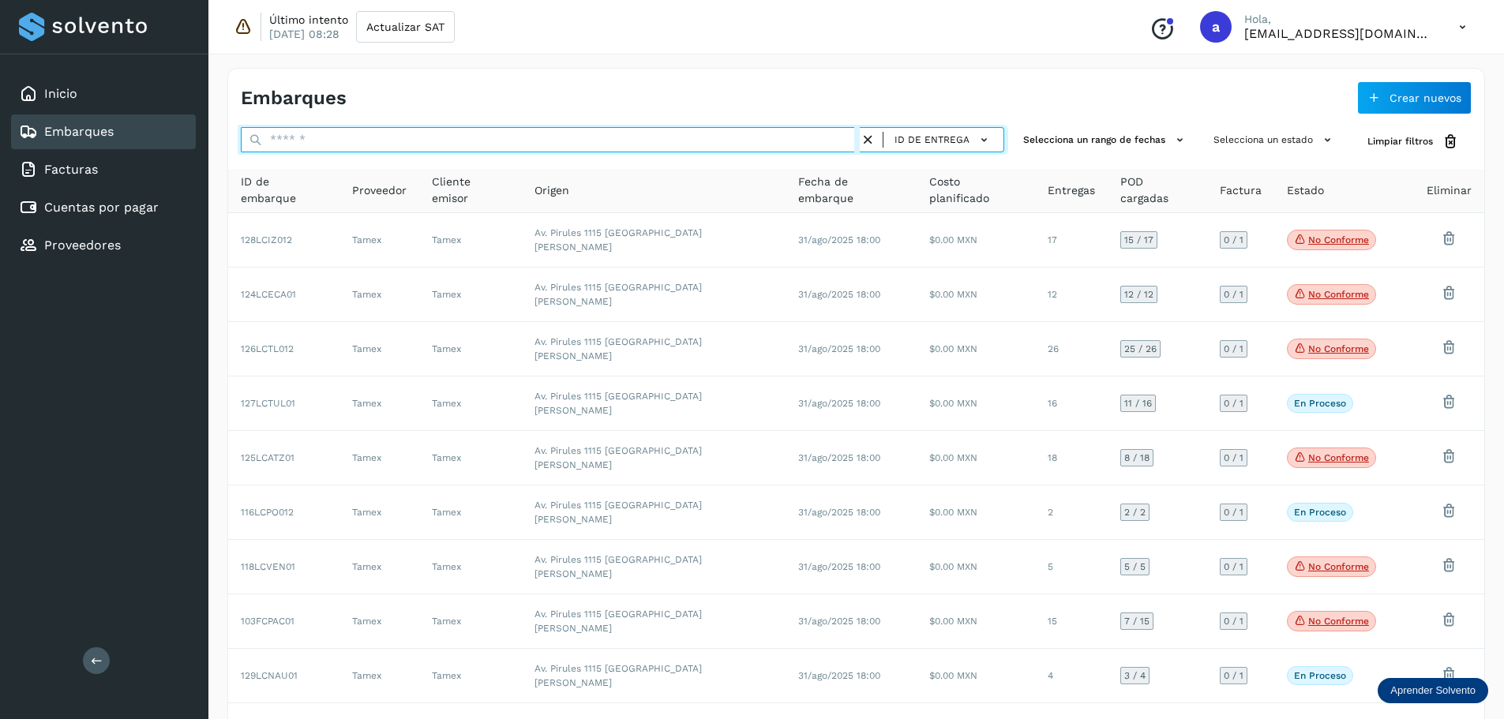
click at [669, 143] on input "text" at bounding box center [550, 139] width 619 height 25
paste input "*******"
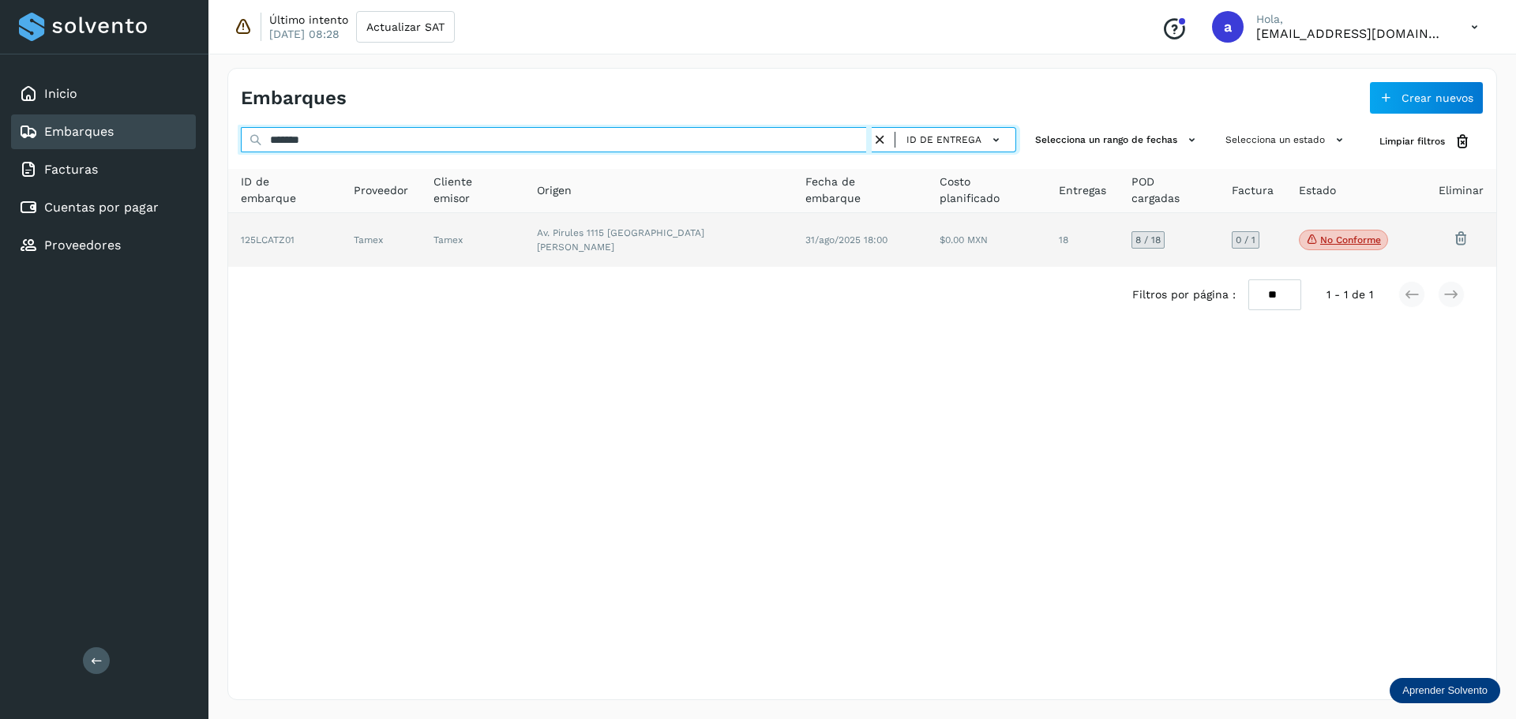
type input "*******"
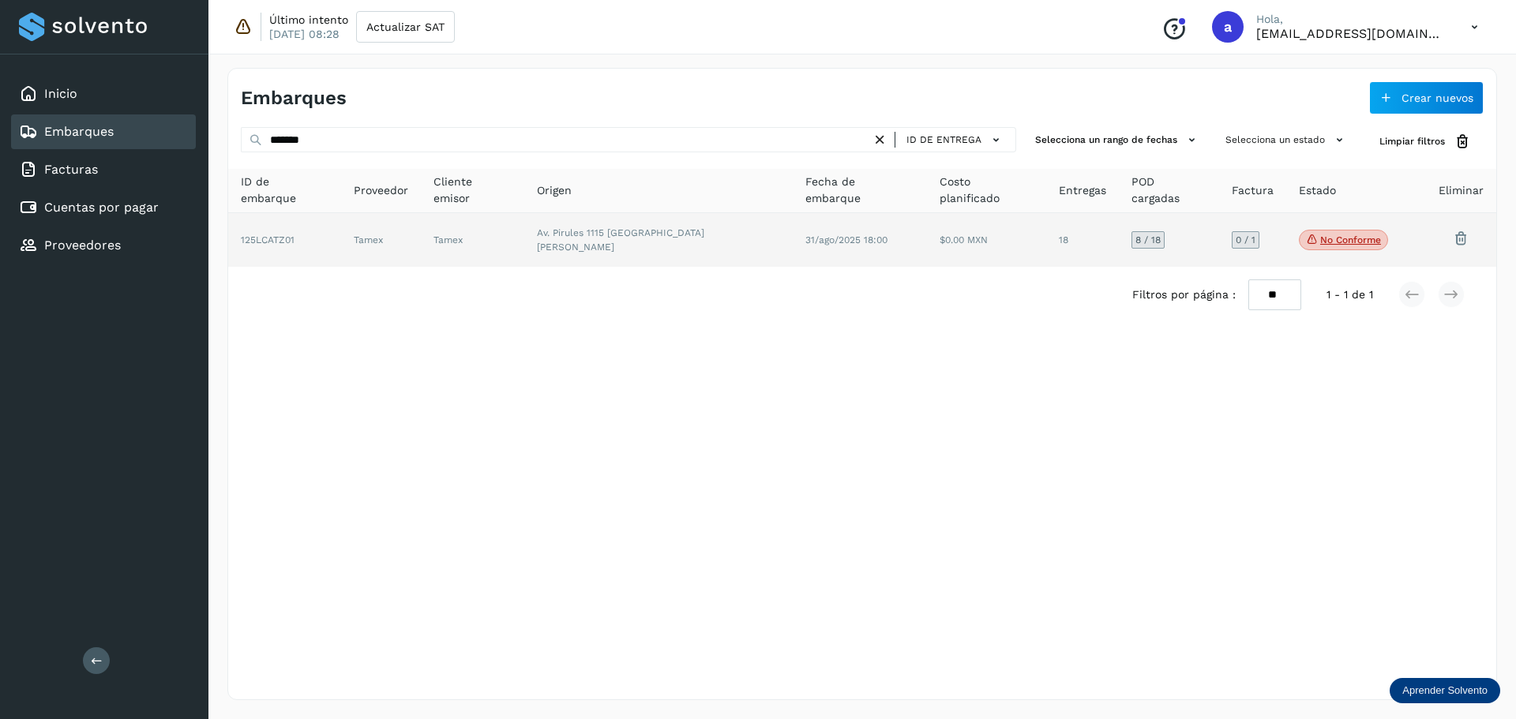
click at [575, 242] on td "Av. Pirules 1115 [GEOGRAPHIC_DATA][PERSON_NAME]" at bounding box center [658, 240] width 268 height 54
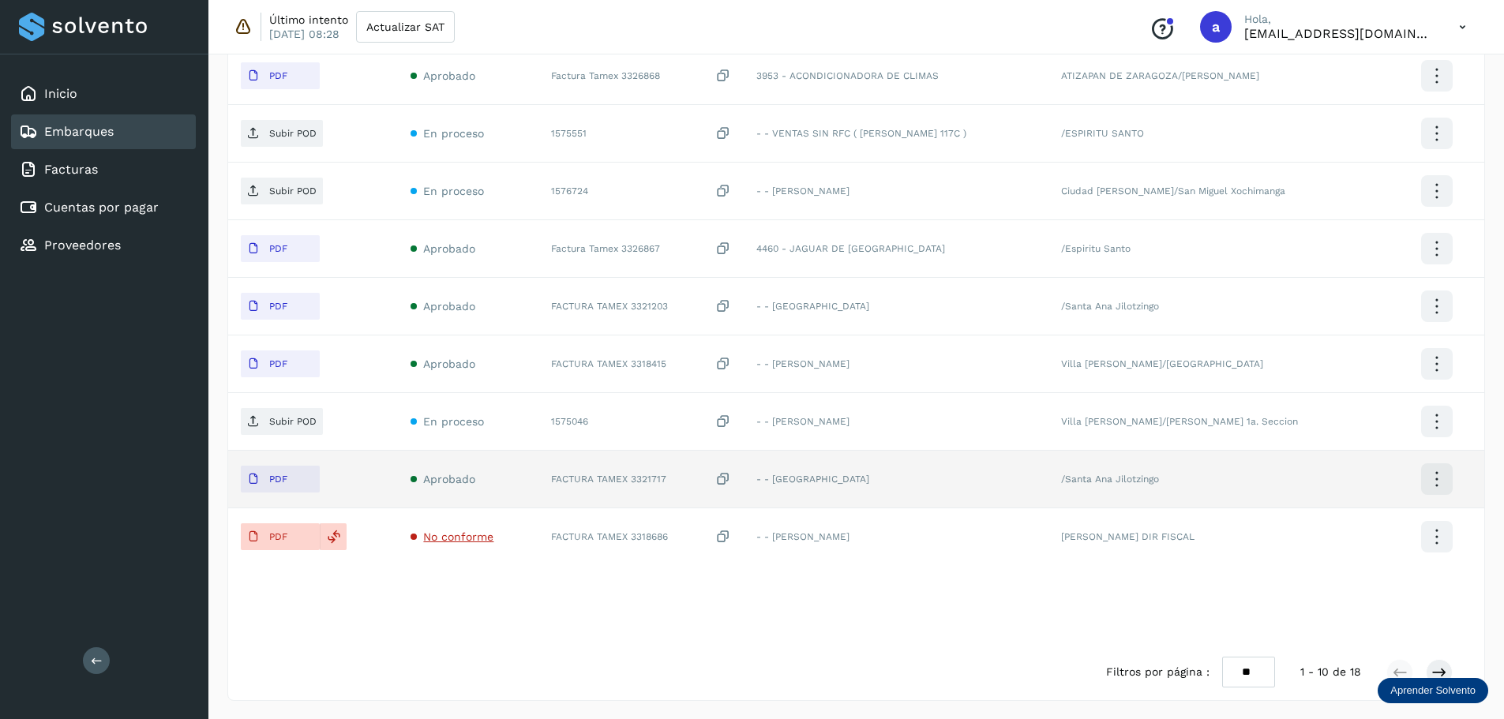
scroll to position [553, 0]
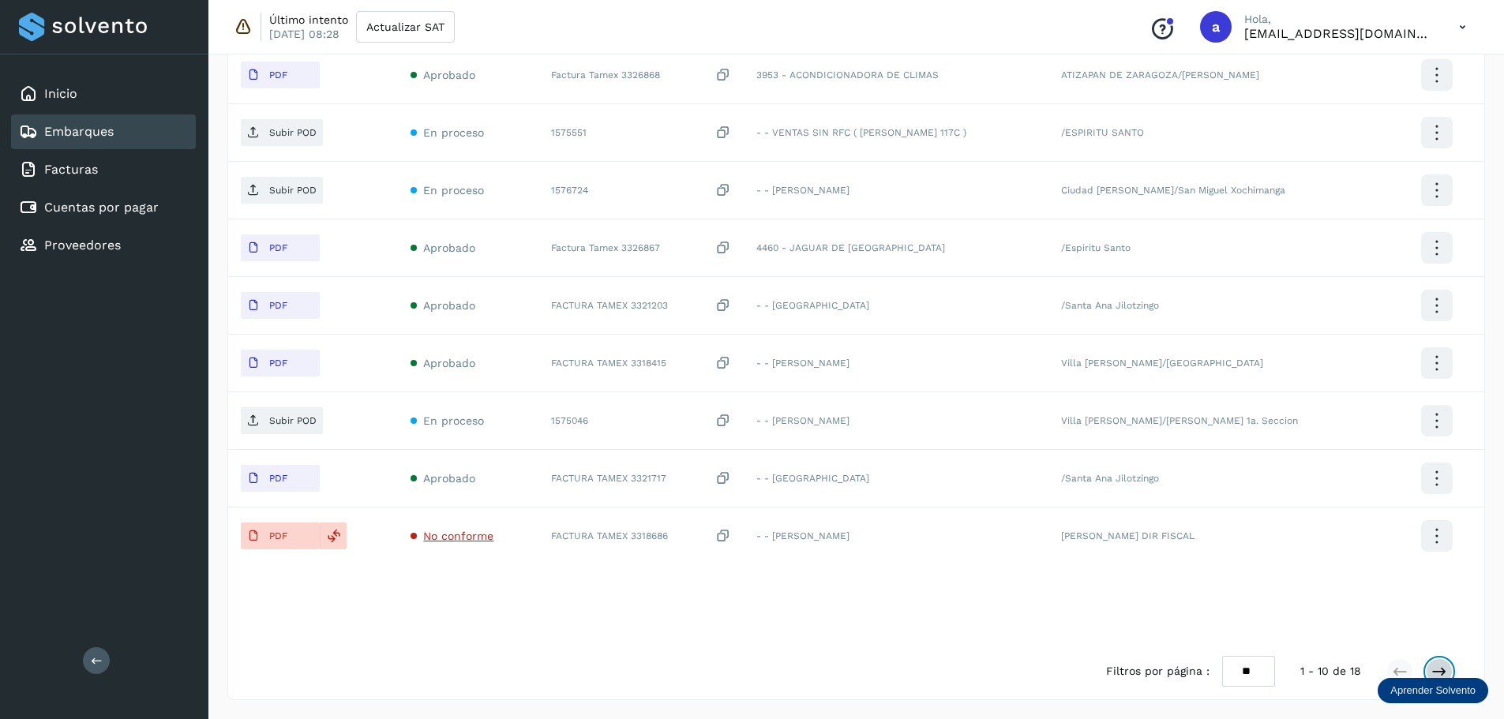
click at [1438, 673] on icon at bounding box center [1439, 672] width 16 height 16
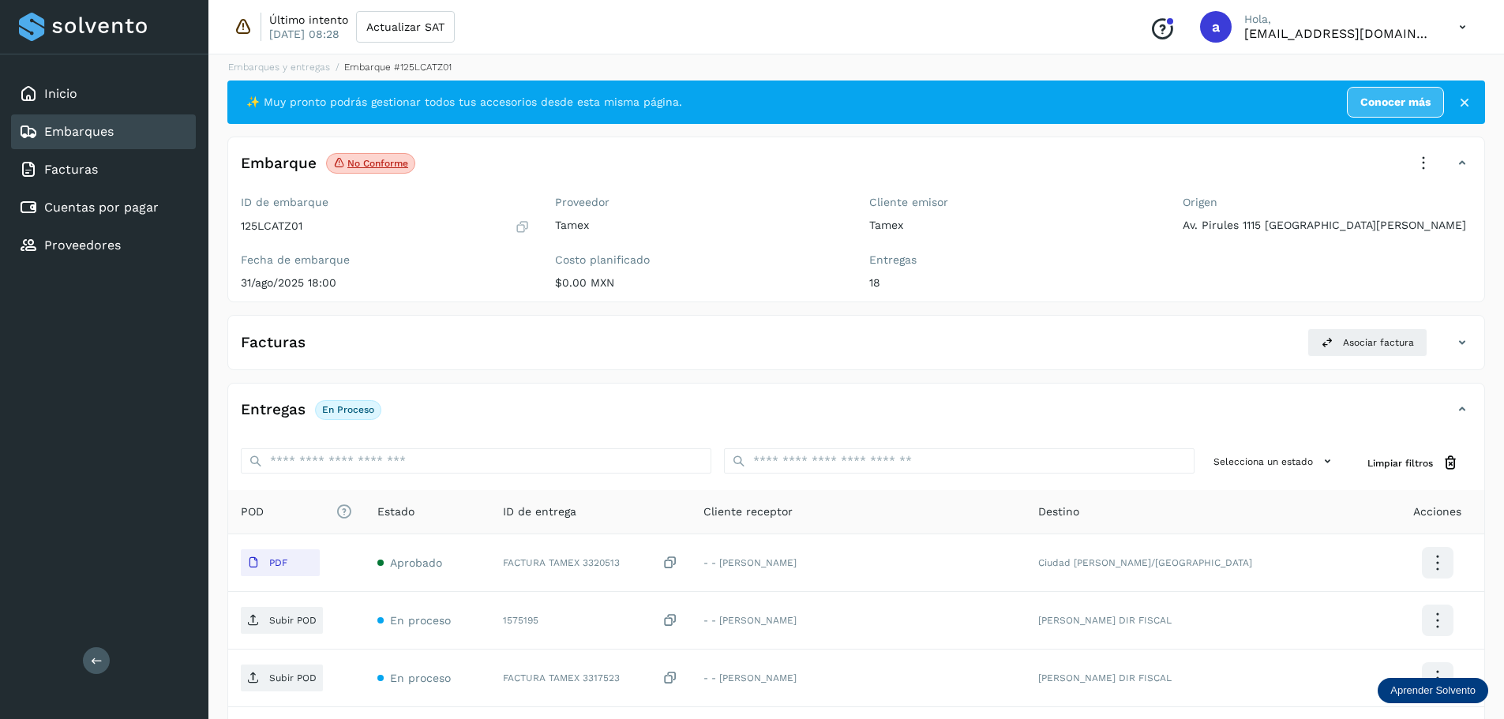
scroll to position [0, 0]
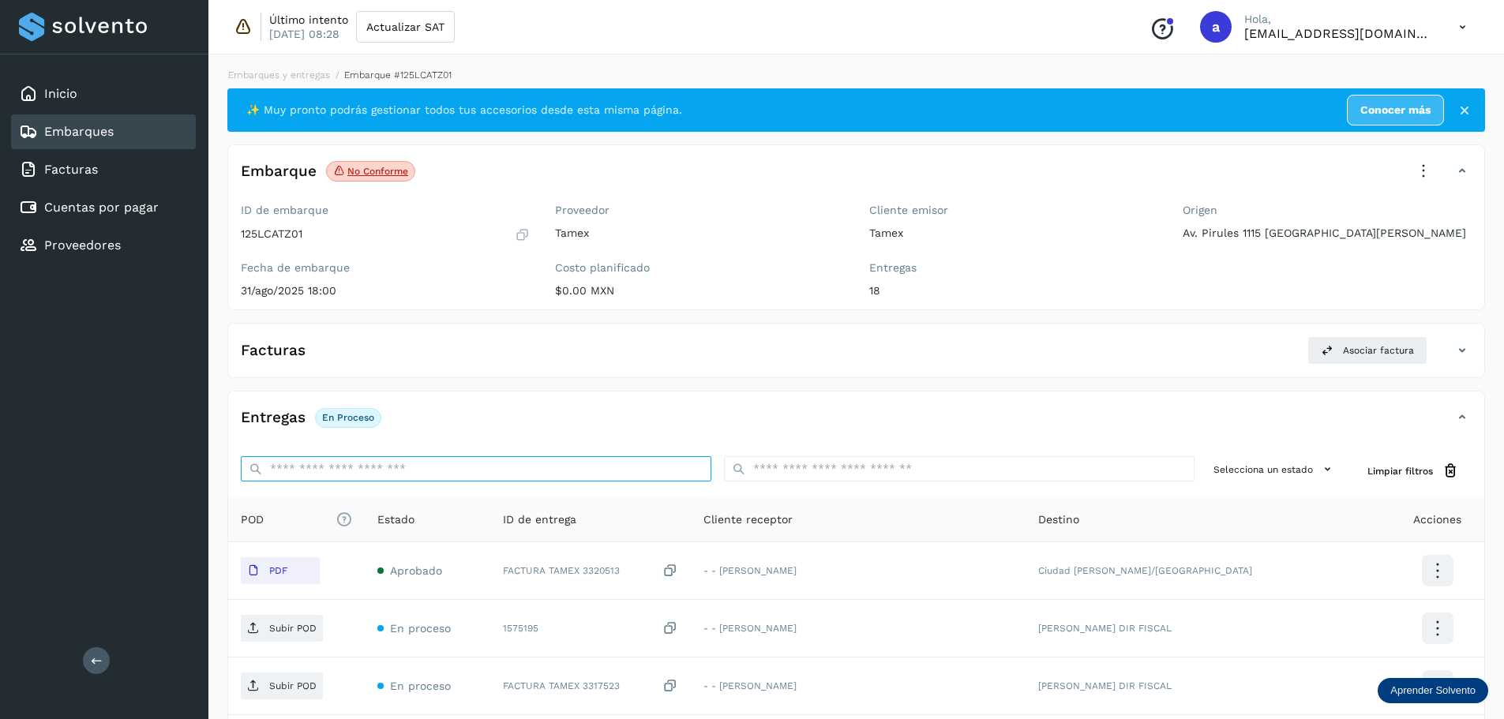
click at [392, 472] on input "ID de embarque" at bounding box center [476, 468] width 471 height 25
paste input "*******"
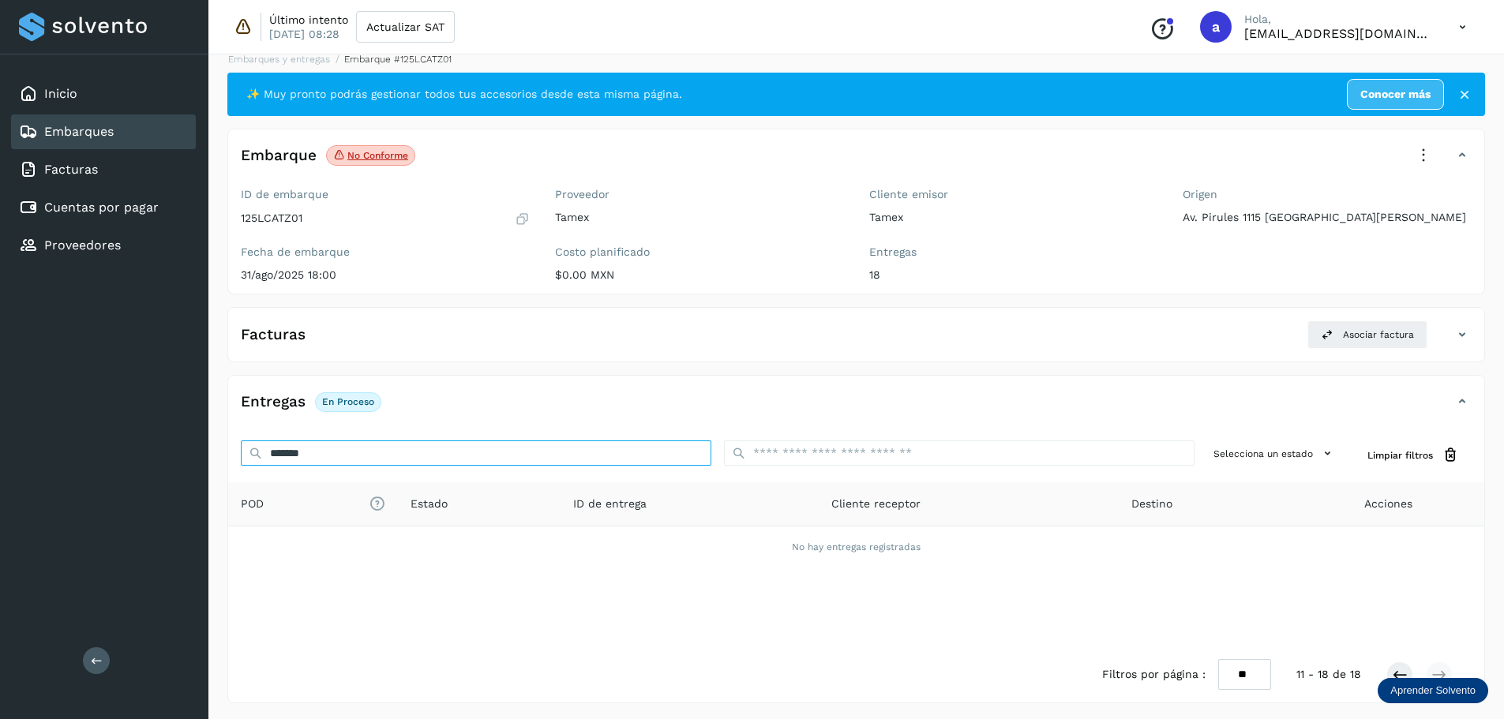
scroll to position [19, 0]
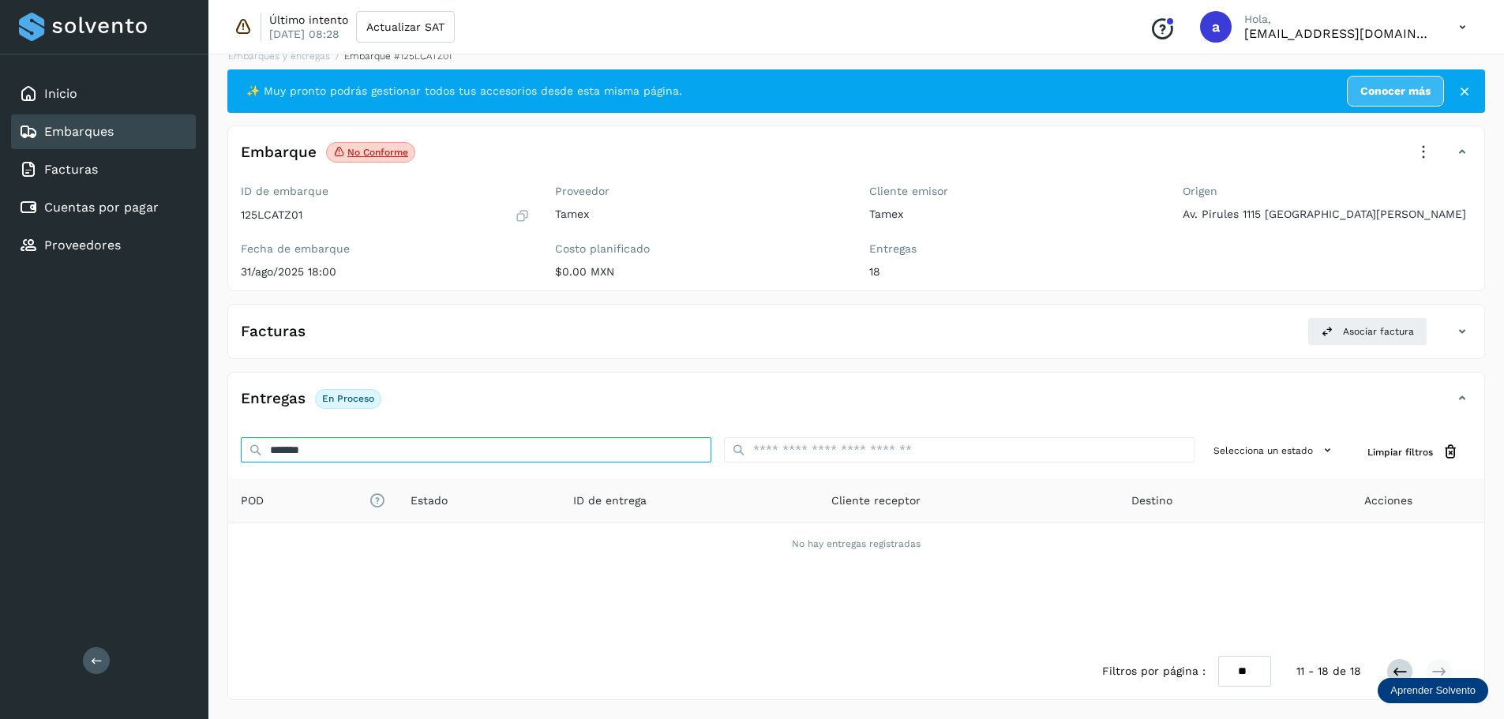
type input "*******"
click at [1399, 673] on icon at bounding box center [1400, 672] width 16 height 16
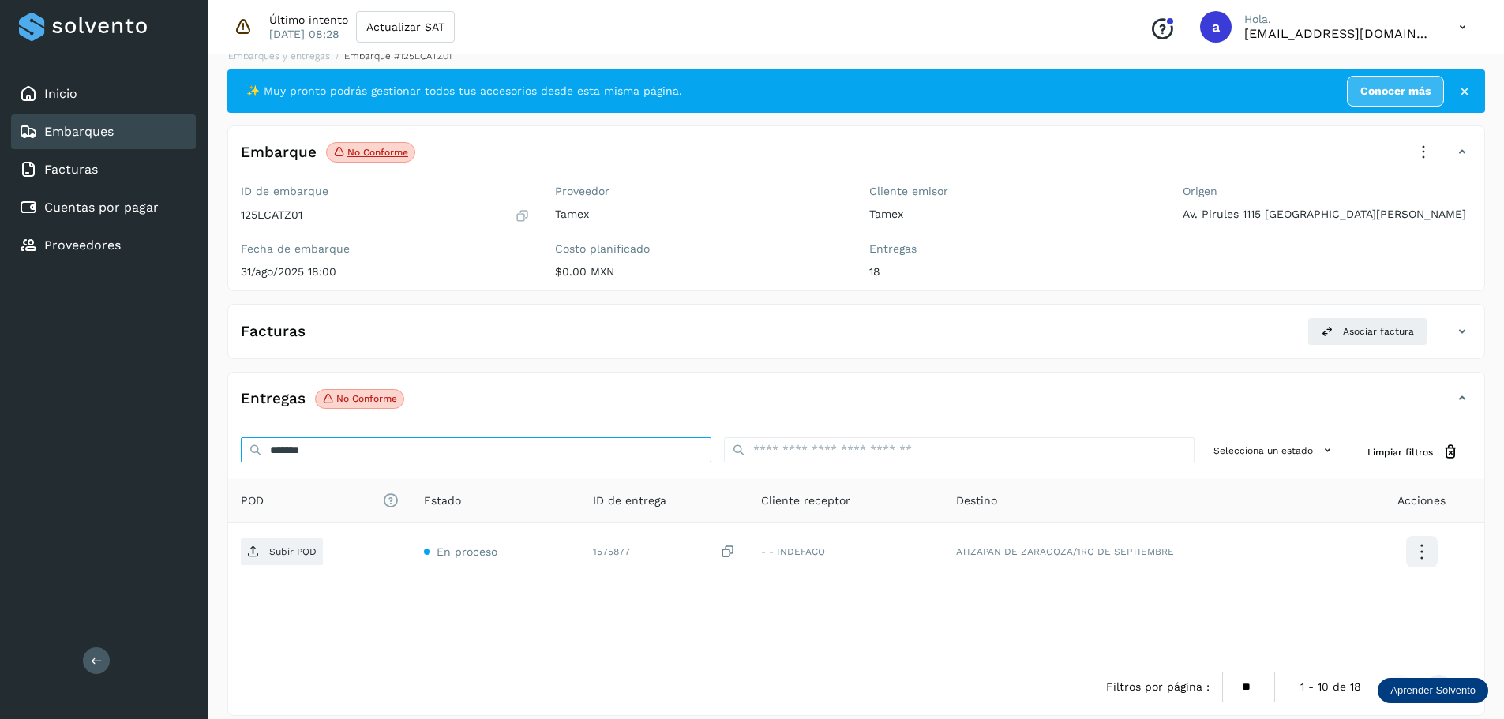
click at [367, 449] on input "*******" at bounding box center [476, 449] width 471 height 25
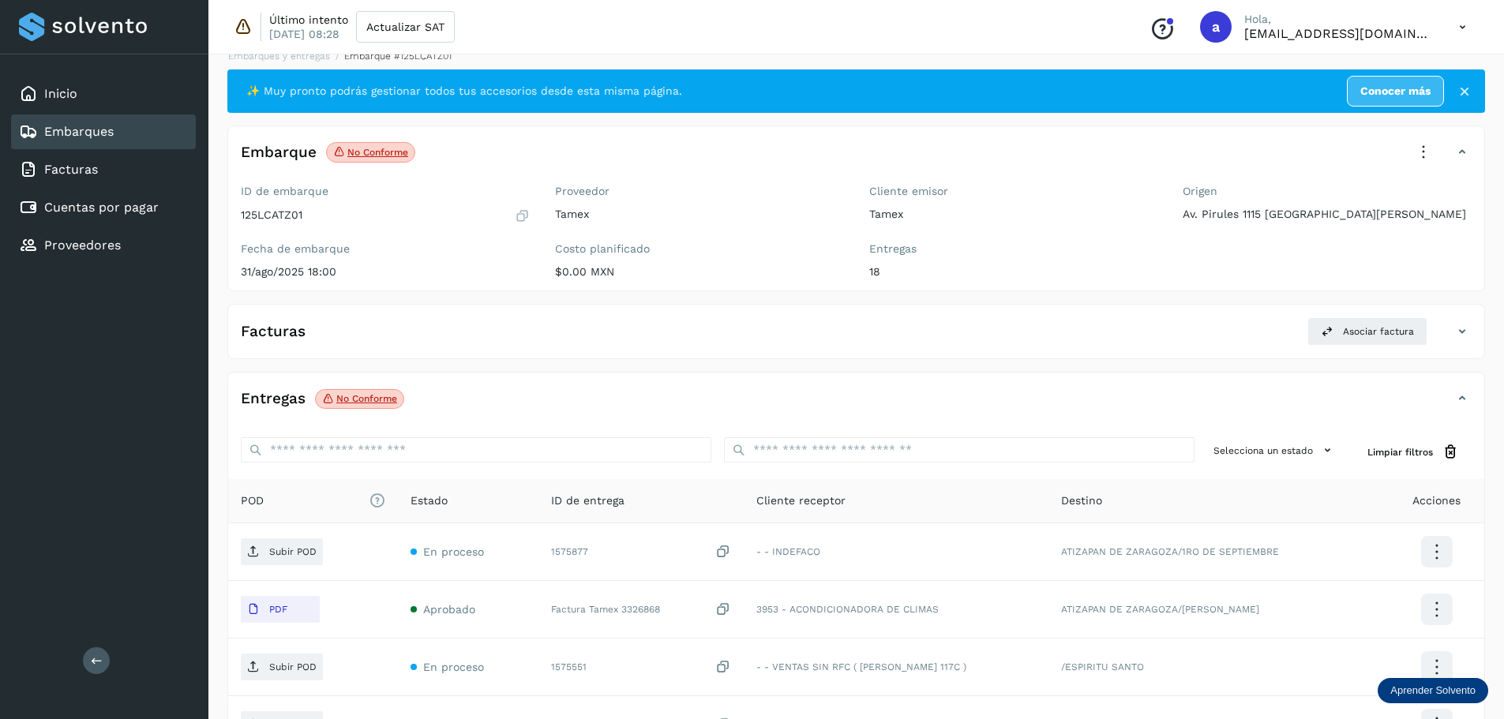
click at [119, 138] on div "Embarques" at bounding box center [103, 131] width 185 height 35
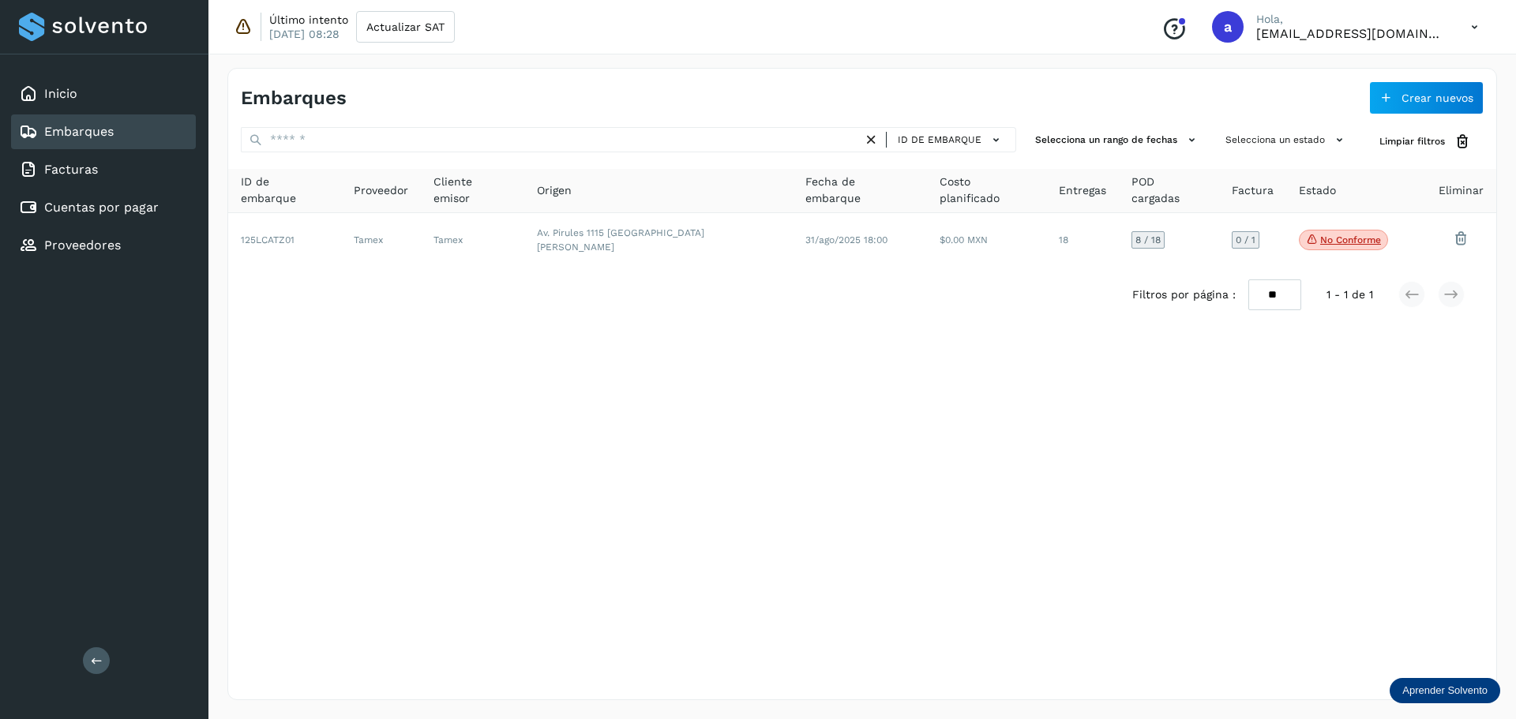
click at [873, 141] on icon at bounding box center [871, 140] width 17 height 17
click at [873, 139] on icon at bounding box center [871, 140] width 17 height 17
click at [943, 139] on span "ID de embarque" at bounding box center [940, 140] width 84 height 14
click at [875, 203] on div "ID de entrega" at bounding box center [914, 197] width 188 height 30
type input "*******"
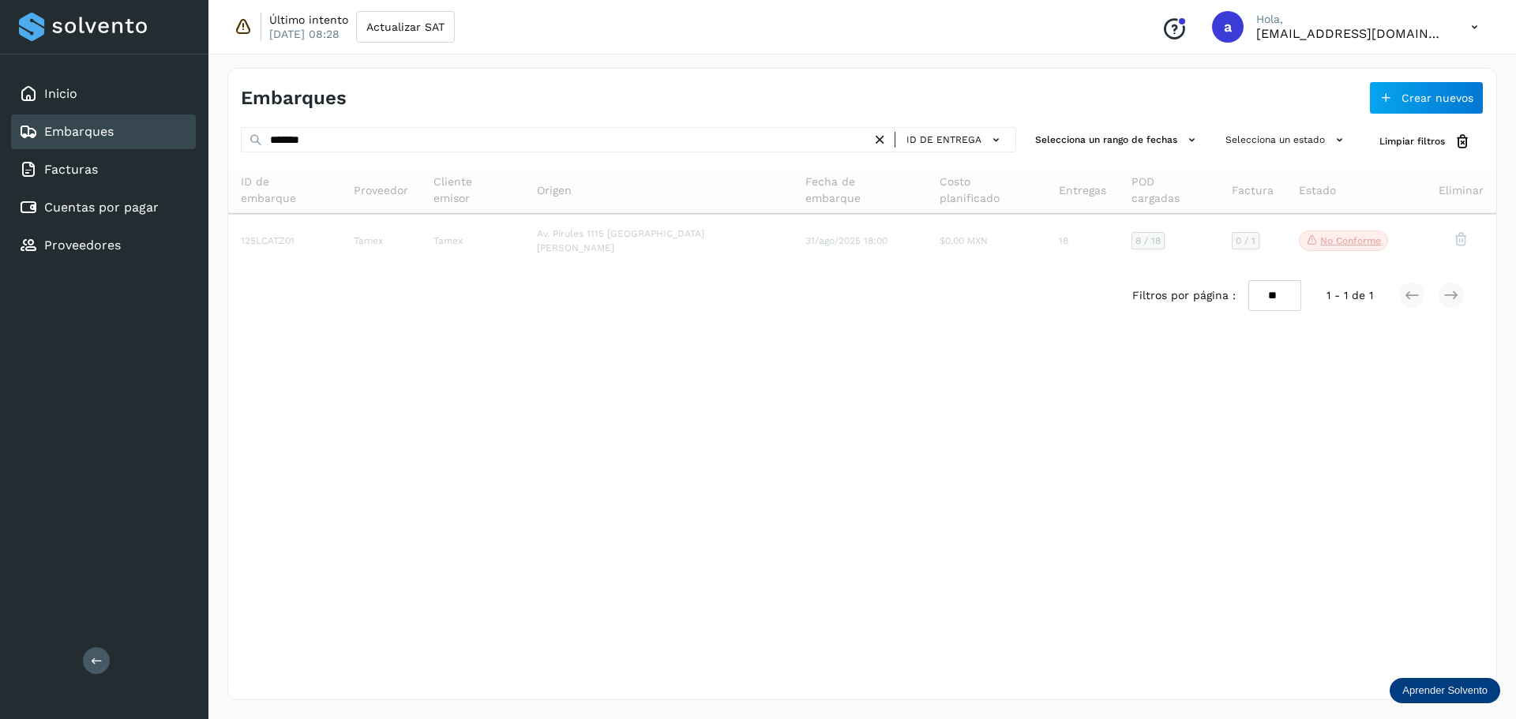
click at [885, 140] on icon at bounding box center [880, 140] width 17 height 17
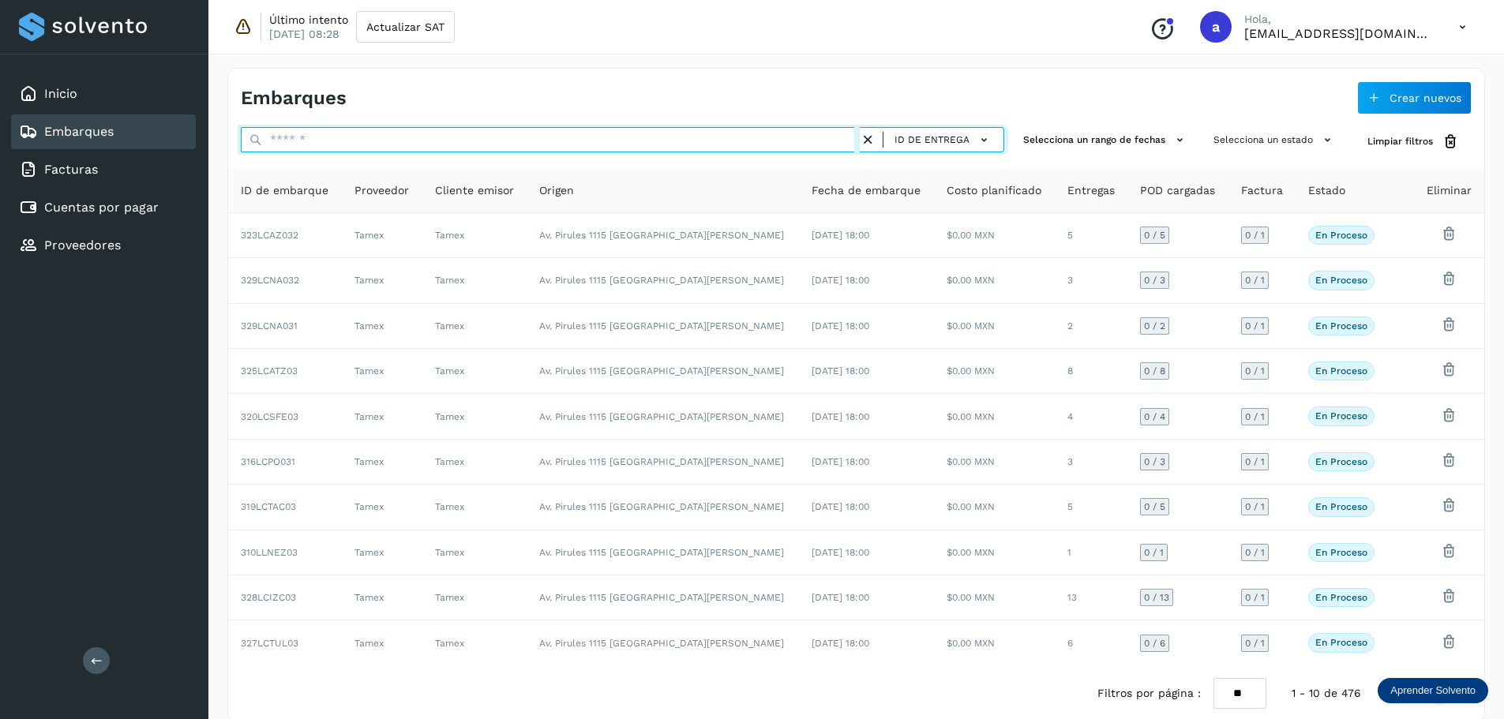
click at [805, 137] on input "text" at bounding box center [550, 139] width 619 height 25
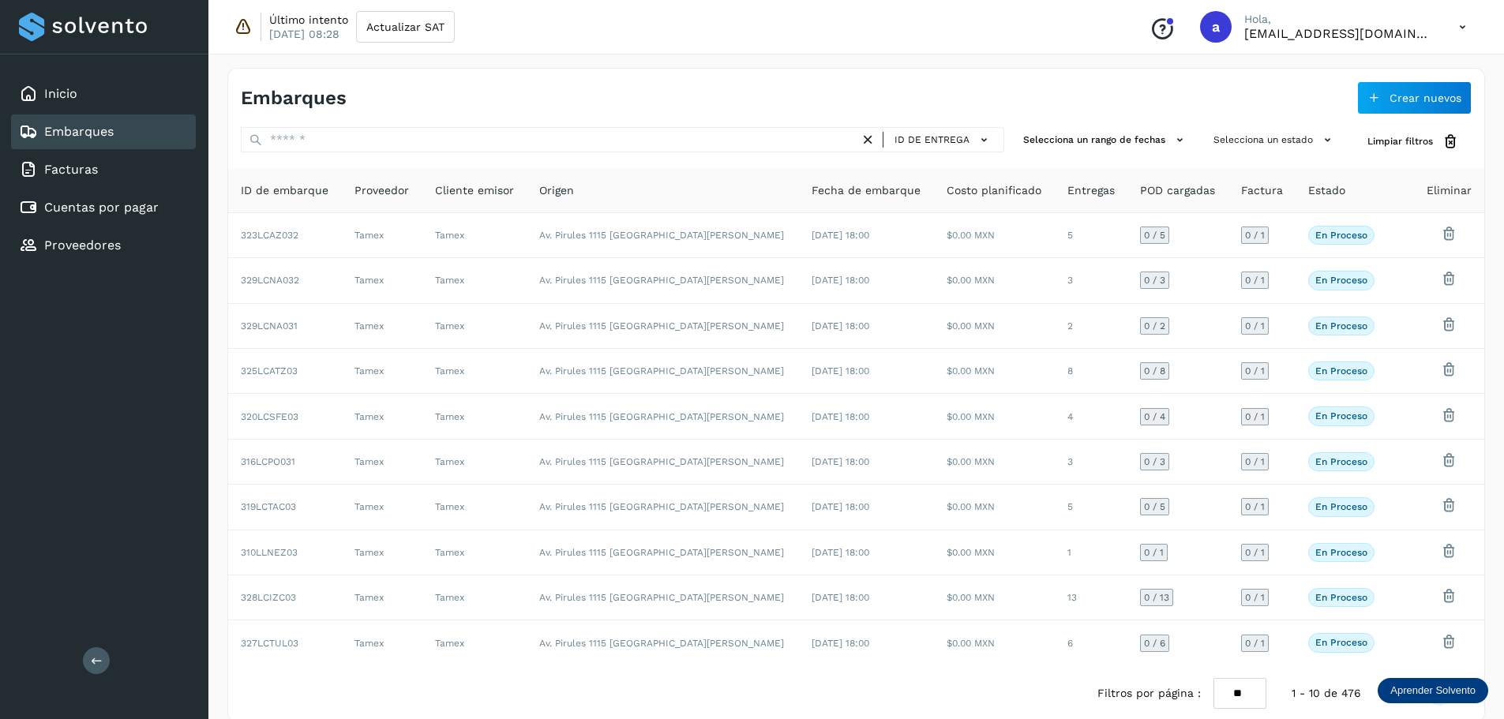
click at [759, 107] on div "Embarques" at bounding box center [549, 98] width 616 height 23
click at [159, 456] on div "Inicio Embarques Facturas Cuentas por pagar Proveedores Salir" at bounding box center [104, 359] width 208 height 719
click at [966, 142] on span "ID de entrega" at bounding box center [931, 140] width 75 height 14
click at [862, 201] on div "ID de entrega" at bounding box center [902, 197] width 188 height 30
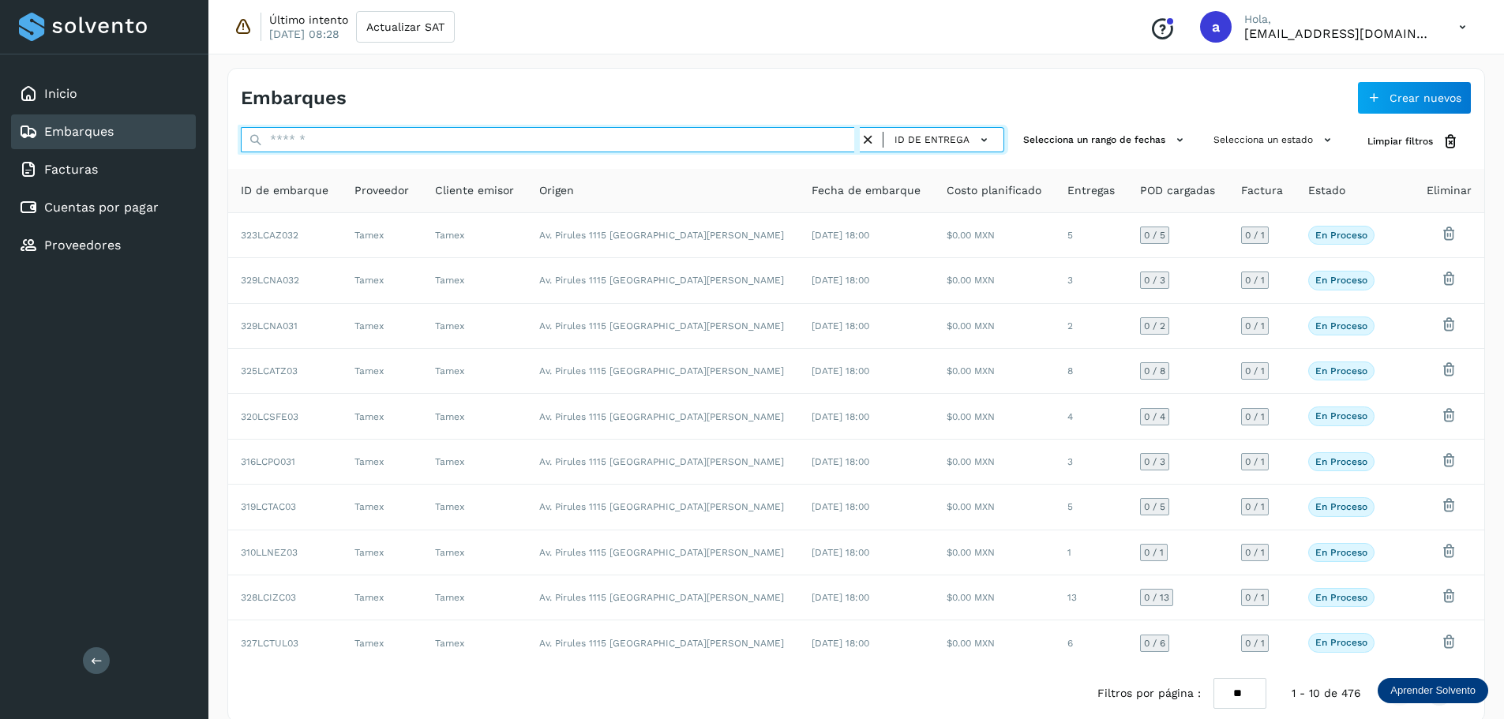
click at [636, 132] on input "text" at bounding box center [550, 139] width 619 height 25
paste input "*******"
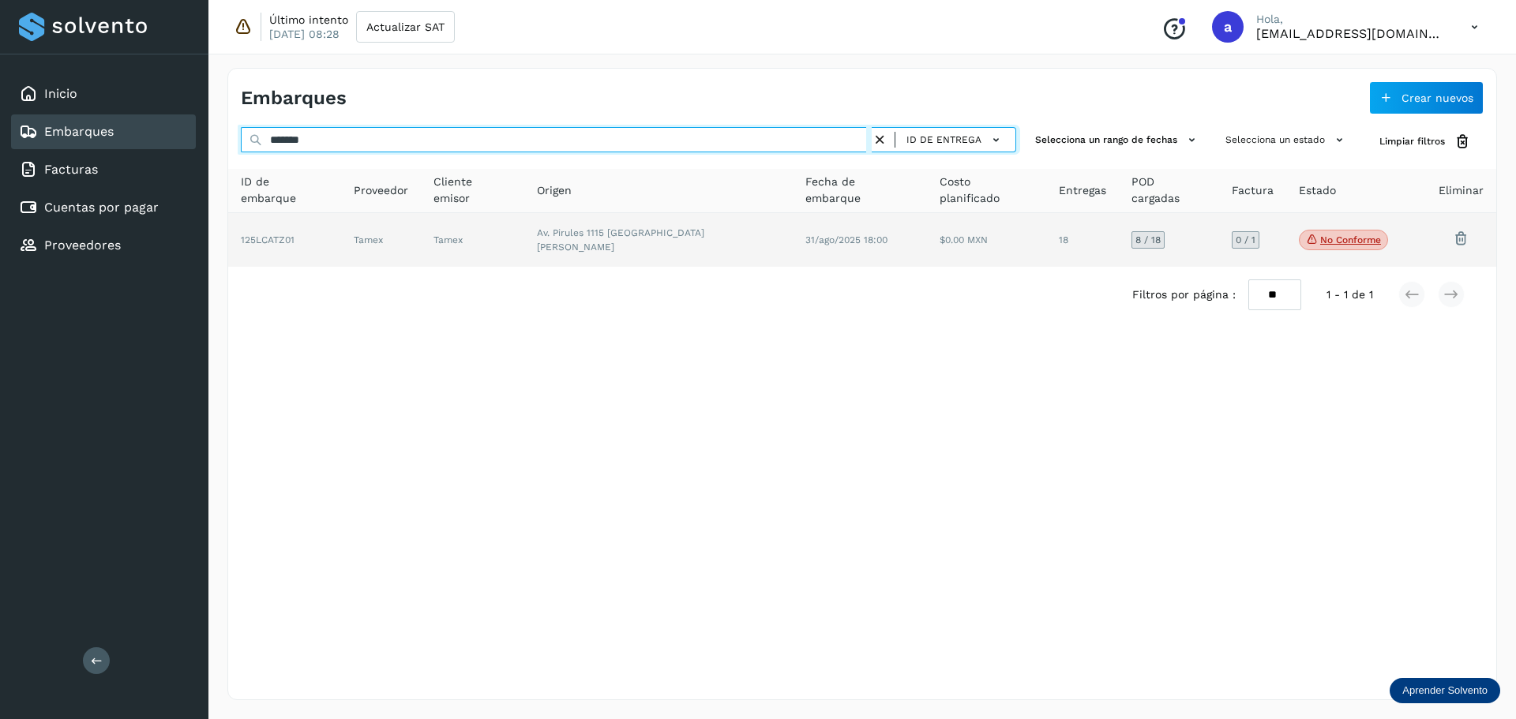
type input "*******"
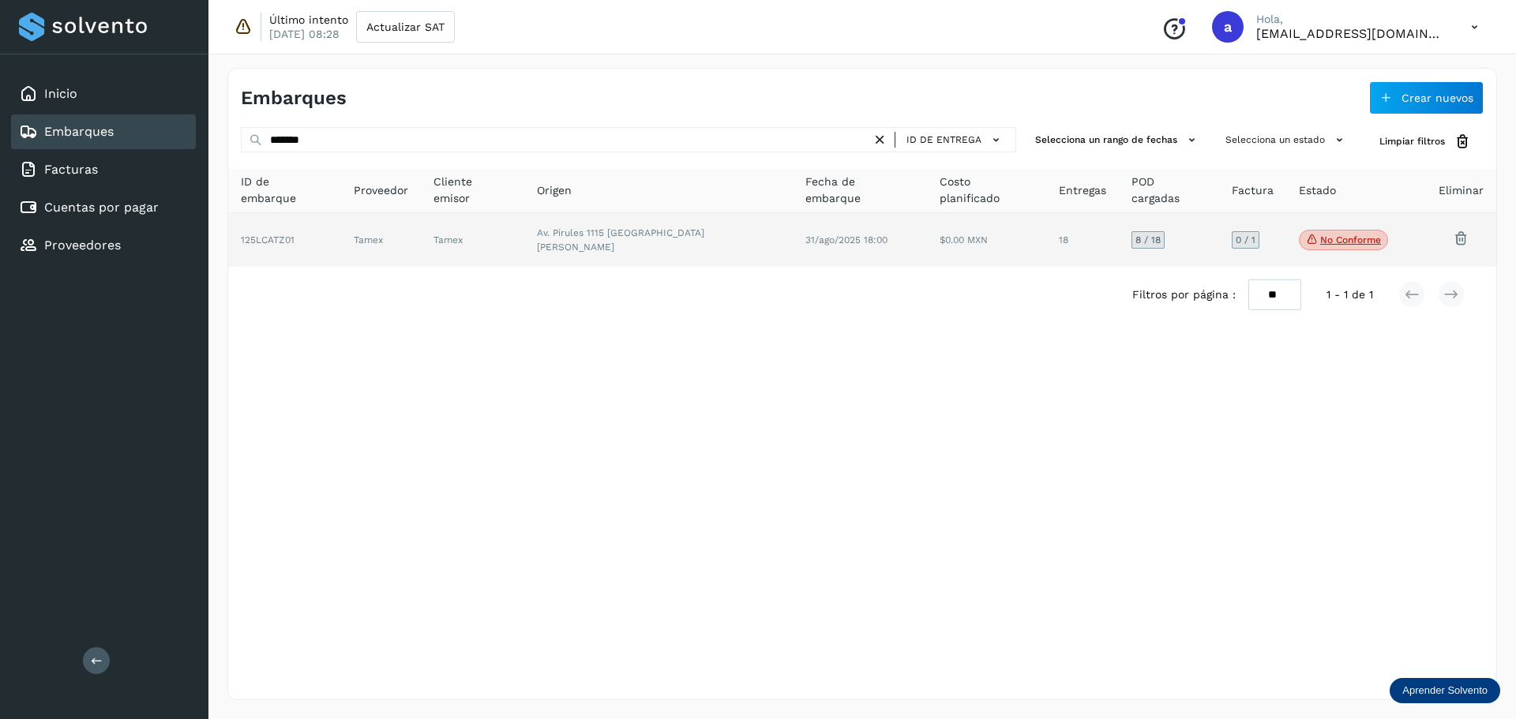
click at [677, 241] on td "Av. Pirules 1115 [GEOGRAPHIC_DATA][PERSON_NAME]" at bounding box center [658, 240] width 268 height 54
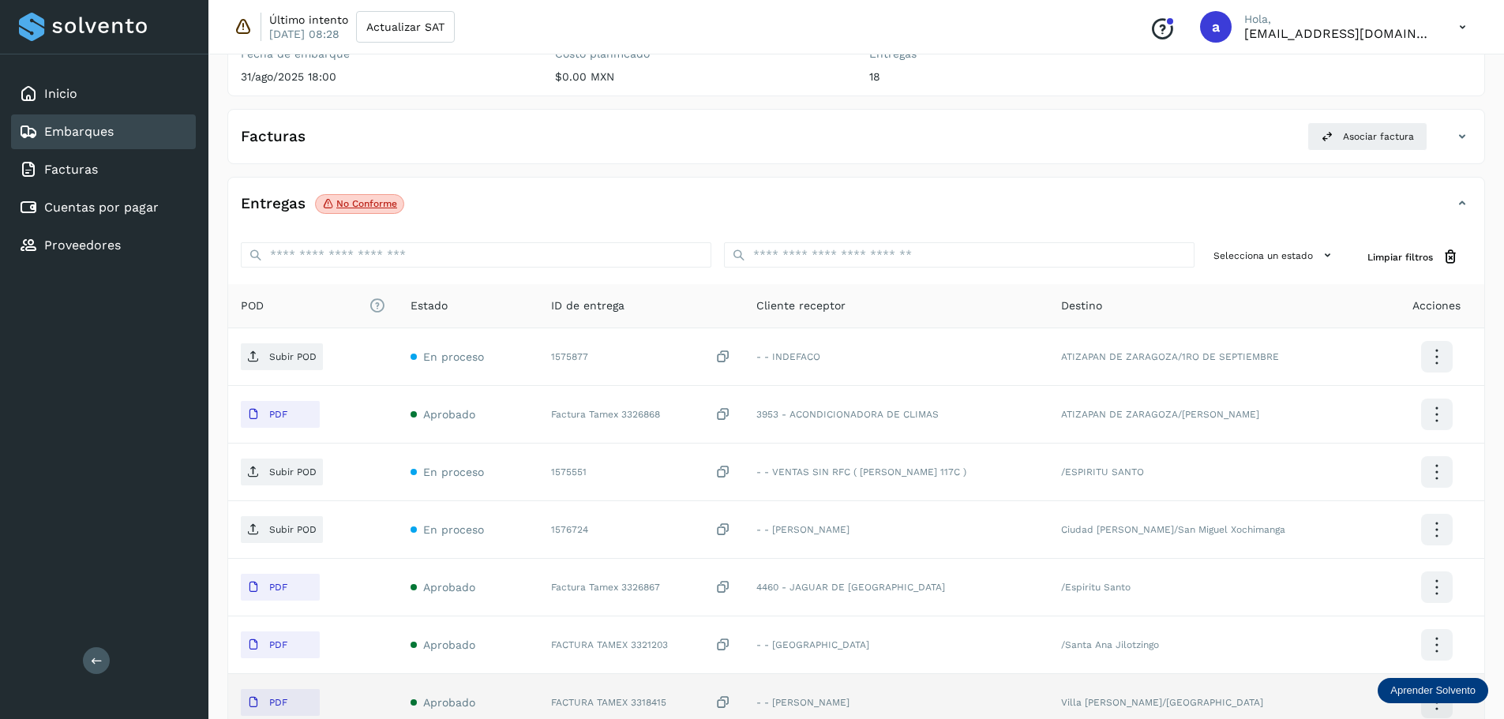
scroll to position [159, 0]
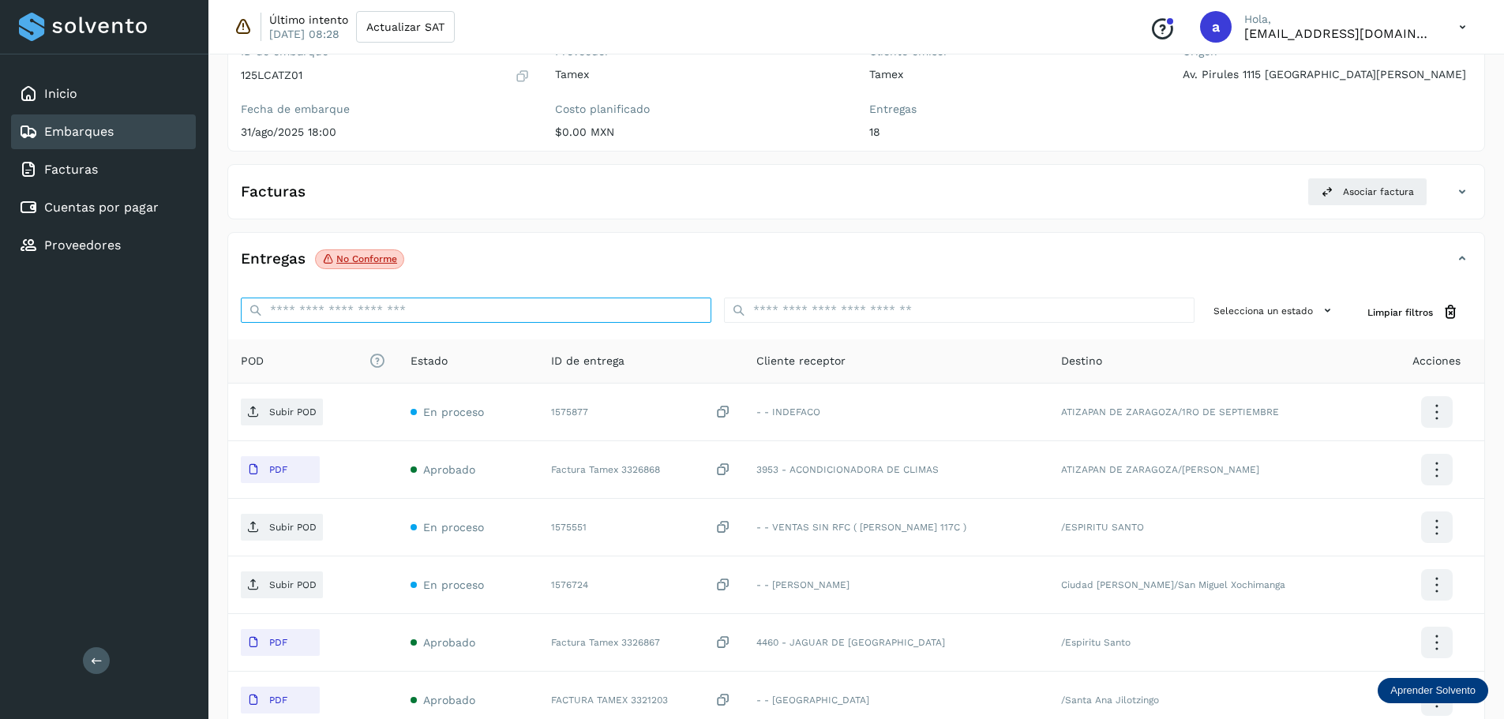
click at [325, 306] on input "ID de embarque" at bounding box center [476, 310] width 471 height 25
paste input "*******"
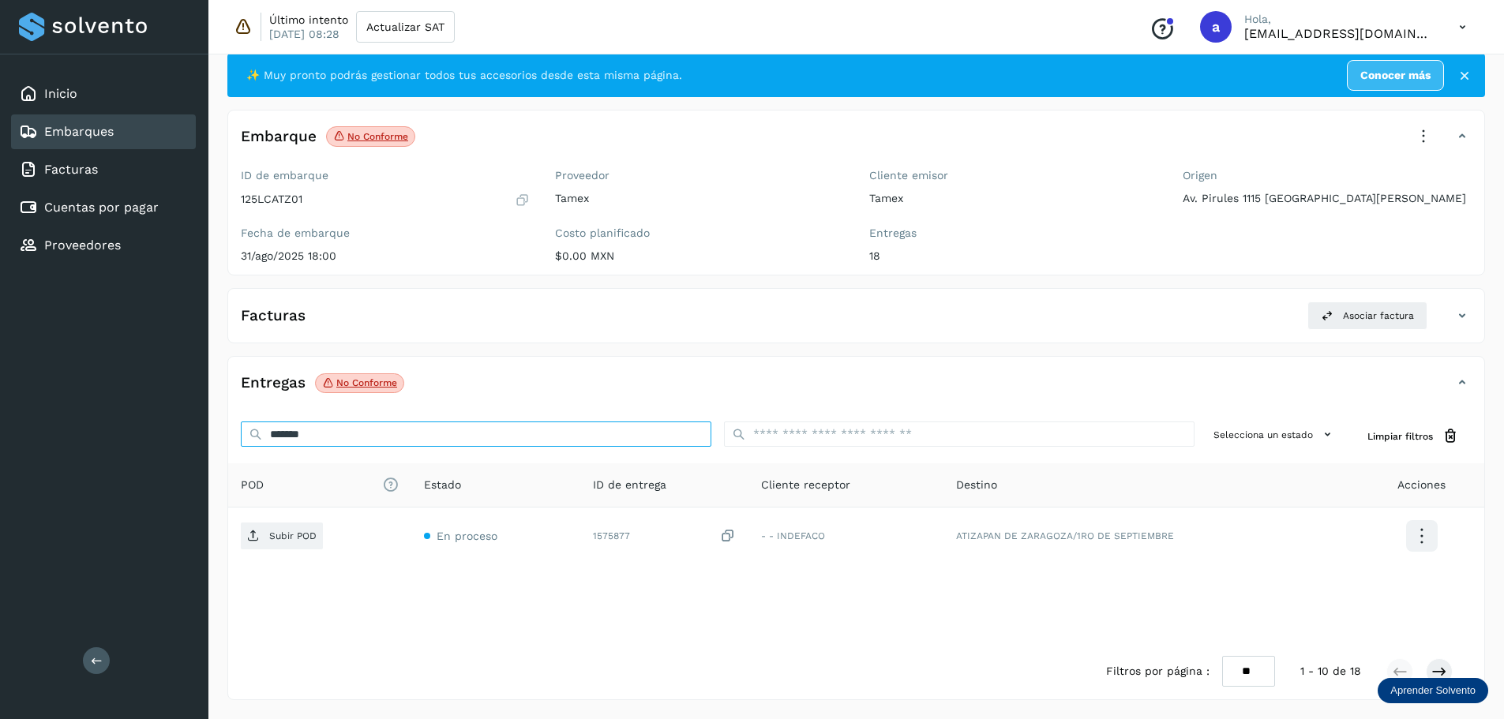
scroll to position [35, 0]
type input "*******"
click at [127, 122] on div "Embarques" at bounding box center [103, 131] width 185 height 35
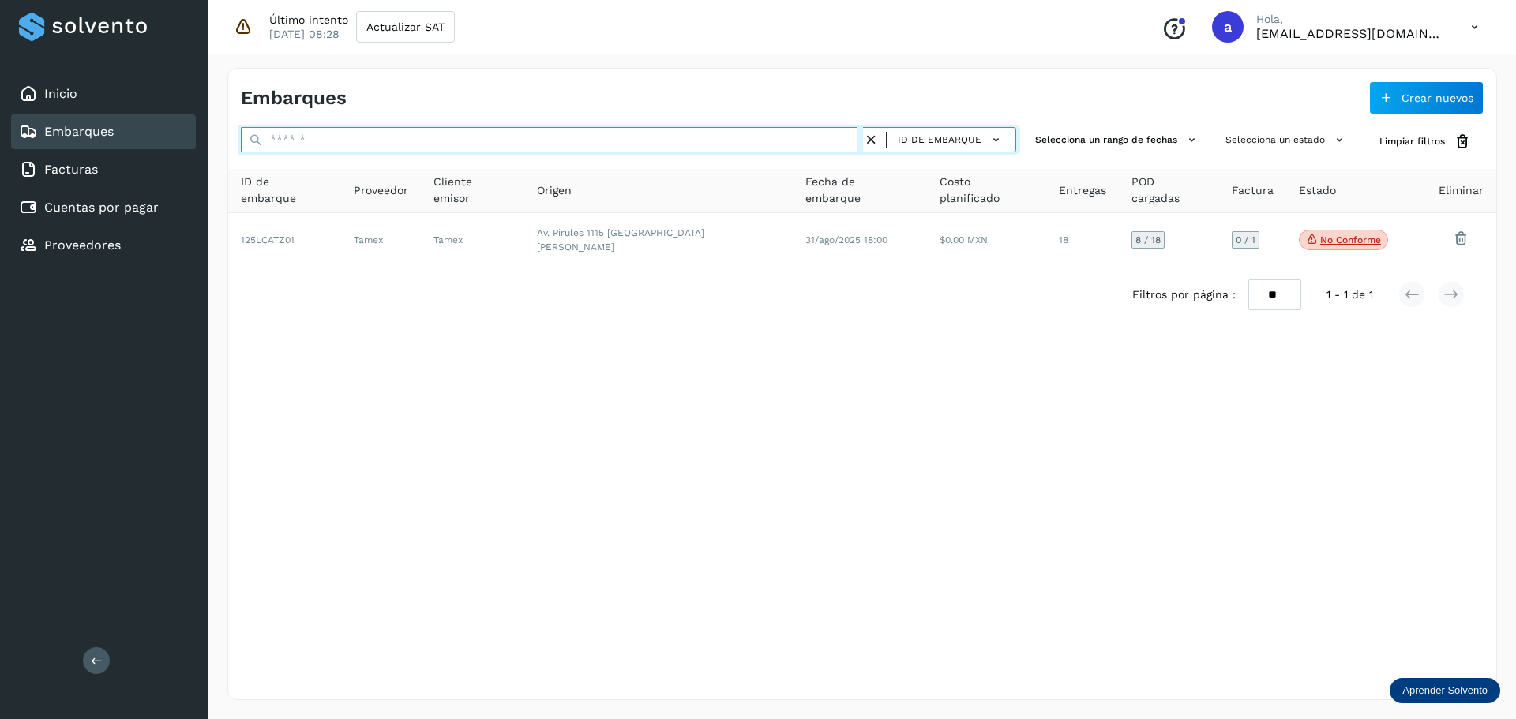
click at [519, 144] on input "text" at bounding box center [552, 139] width 622 height 25
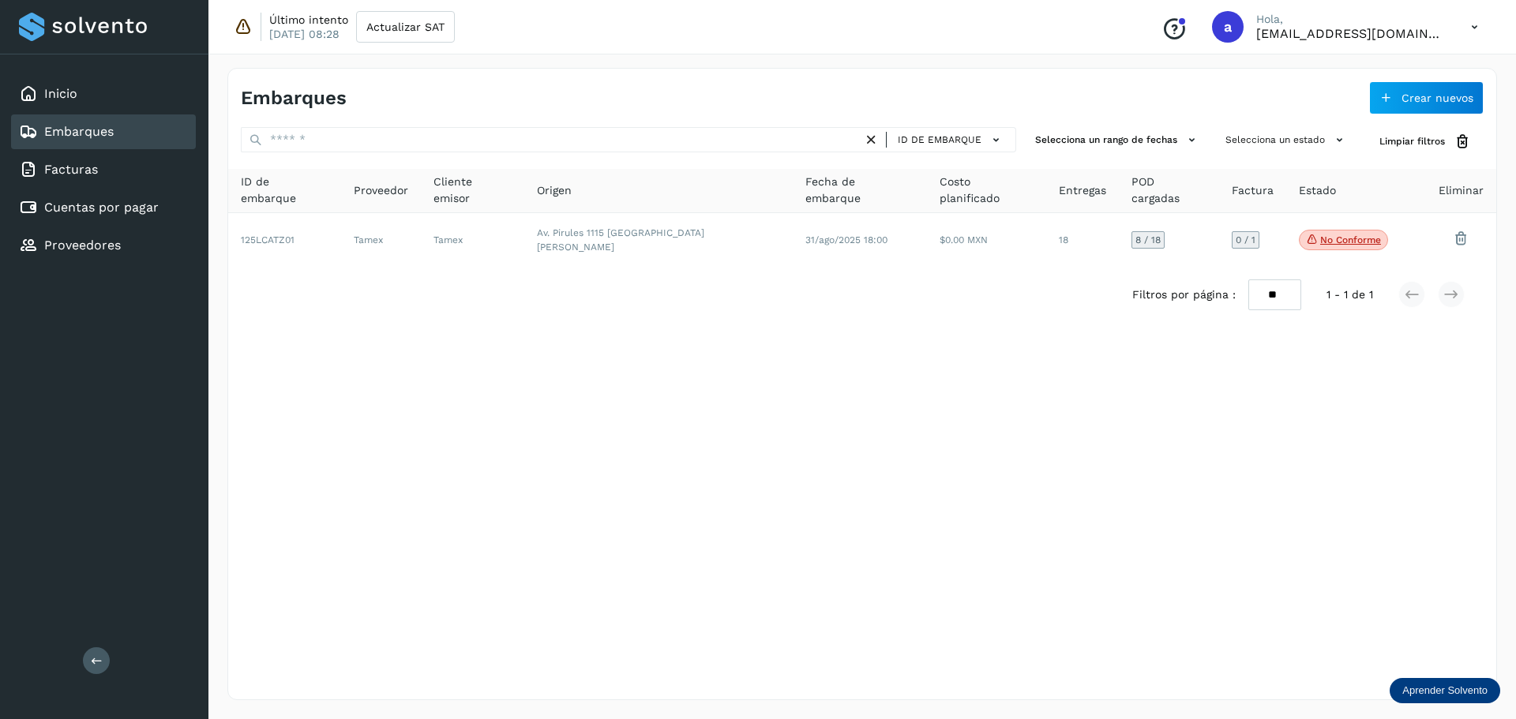
click at [876, 316] on div "Embarques Crear nuevos ID de embarque Selecciona un rango de fechas Selecciona …" at bounding box center [862, 384] width 1270 height 632
